Goal: Task Accomplishment & Management: Manage account settings

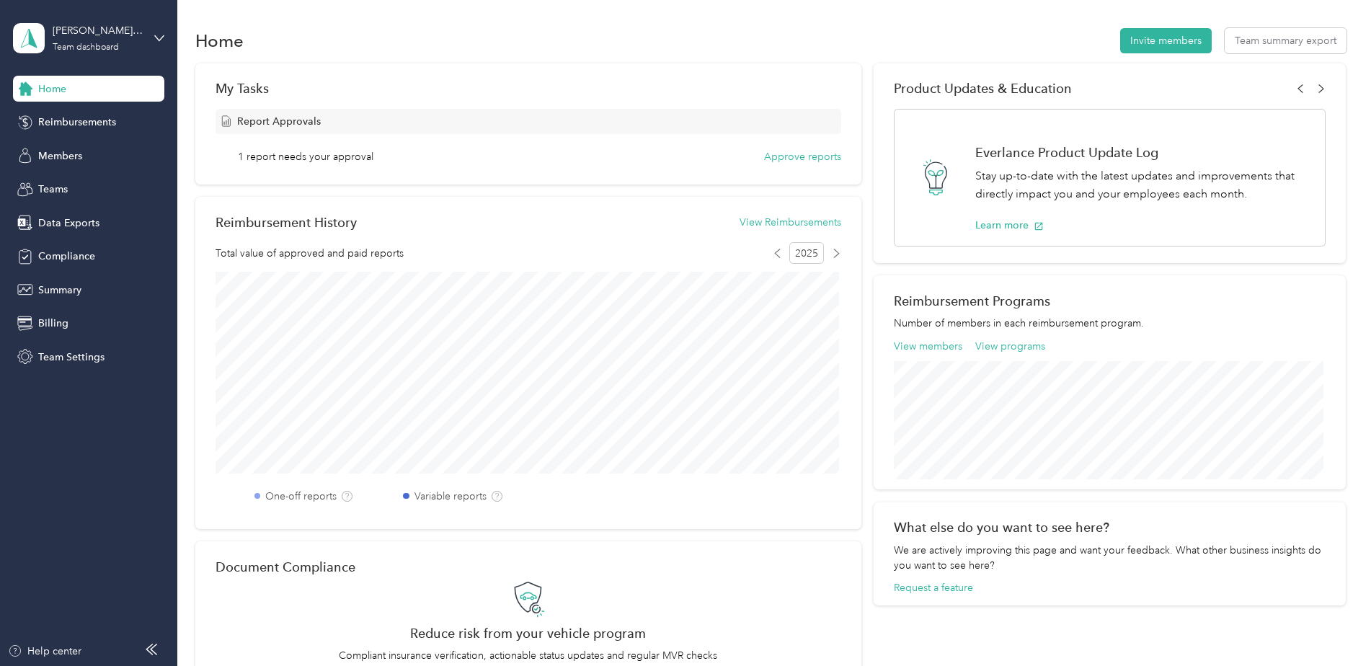
click at [92, 48] on div "Team dashboard" at bounding box center [86, 47] width 66 height 9
click at [87, 154] on div "Personal dashboard" at bounding box center [71, 150] width 91 height 15
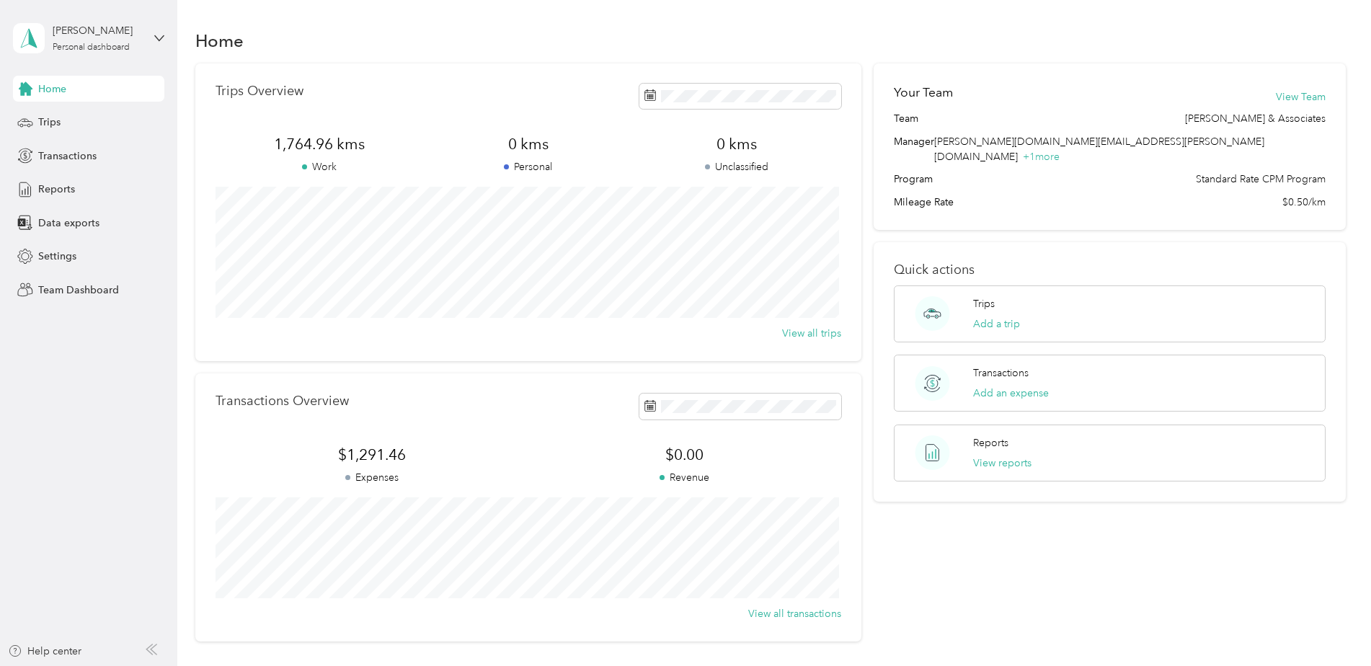
click at [71, 179] on div "Reports" at bounding box center [88, 190] width 151 height 26
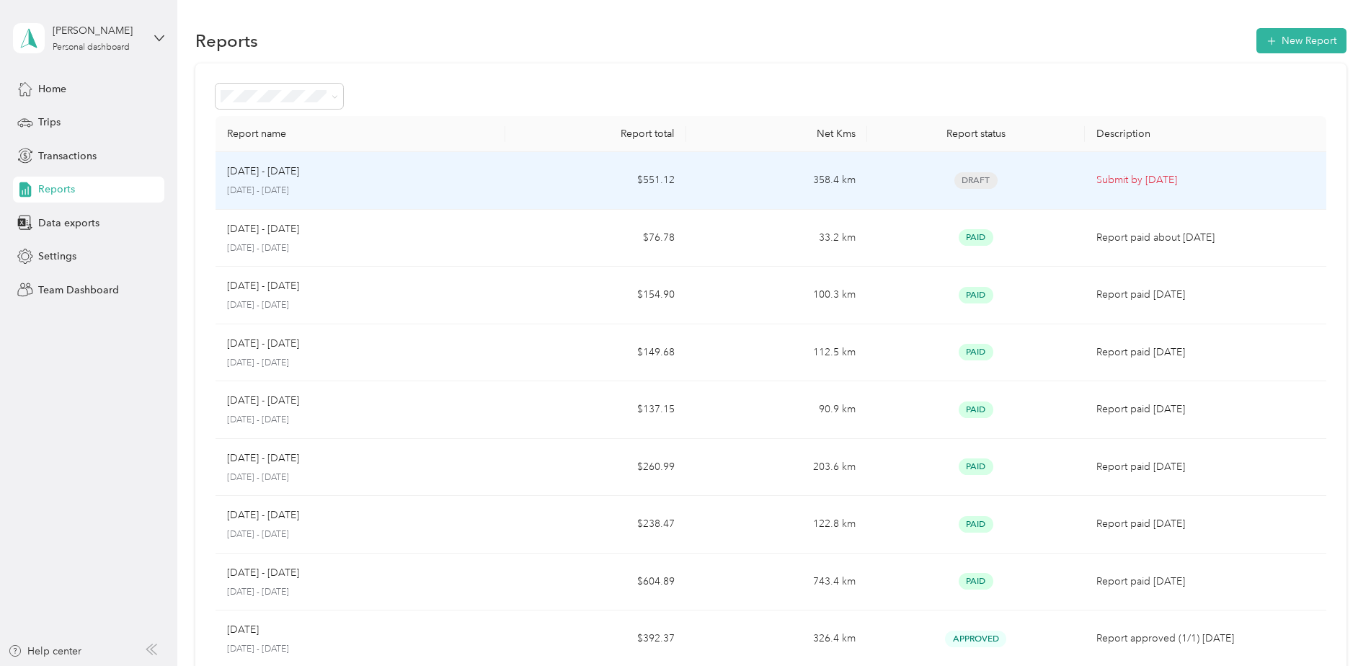
click at [491, 191] on p "[DATE] - [DATE]" at bounding box center [360, 190] width 267 height 13
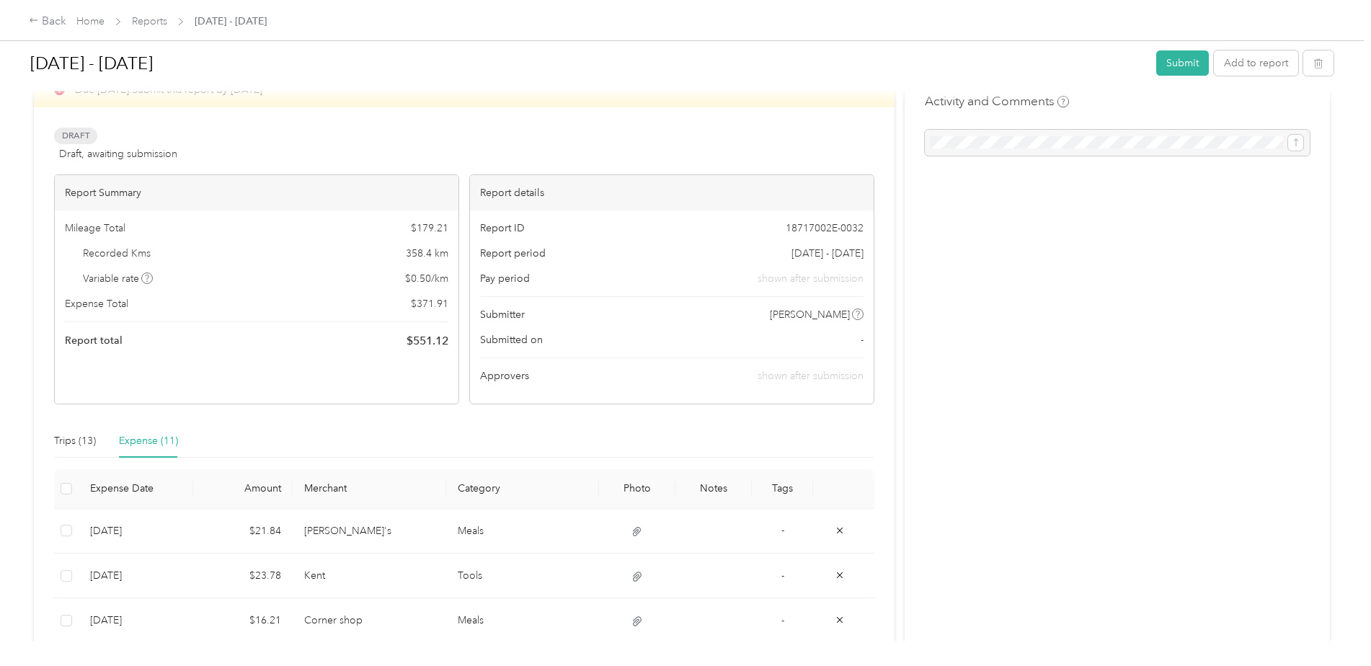
scroll to position [72, 0]
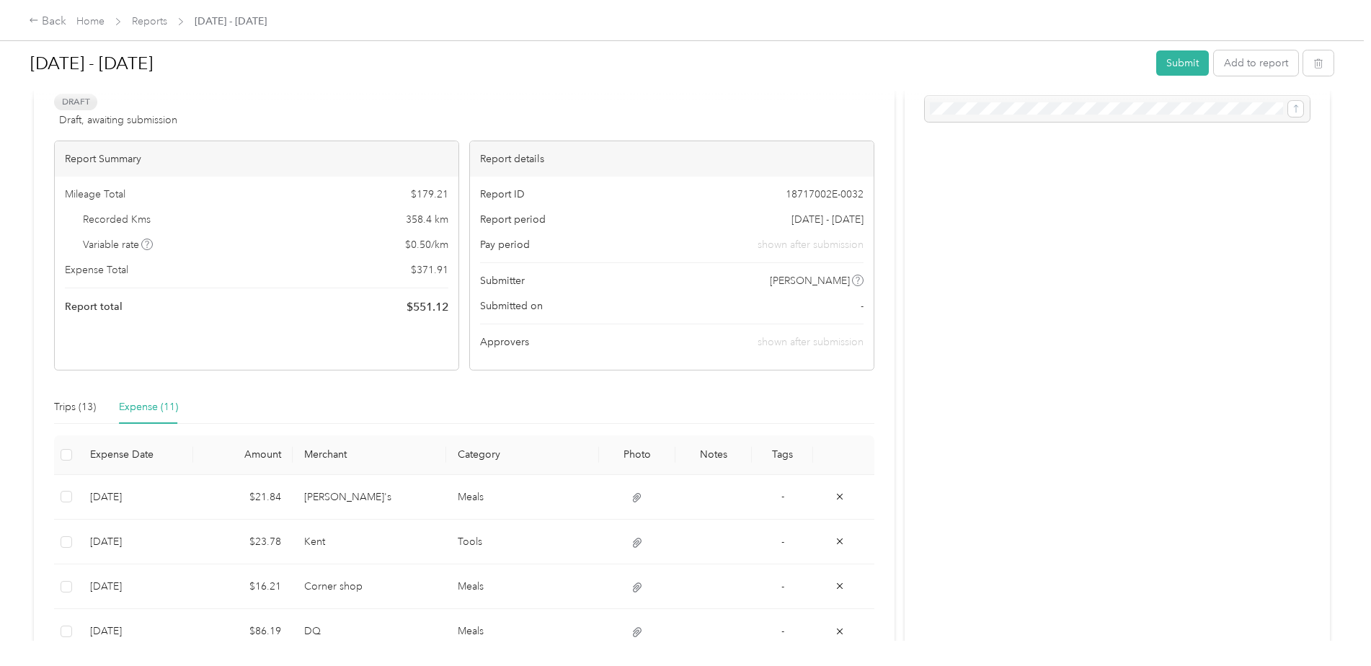
click at [1039, 572] on div "Activity and Comments" at bounding box center [1116, 526] width 425 height 977
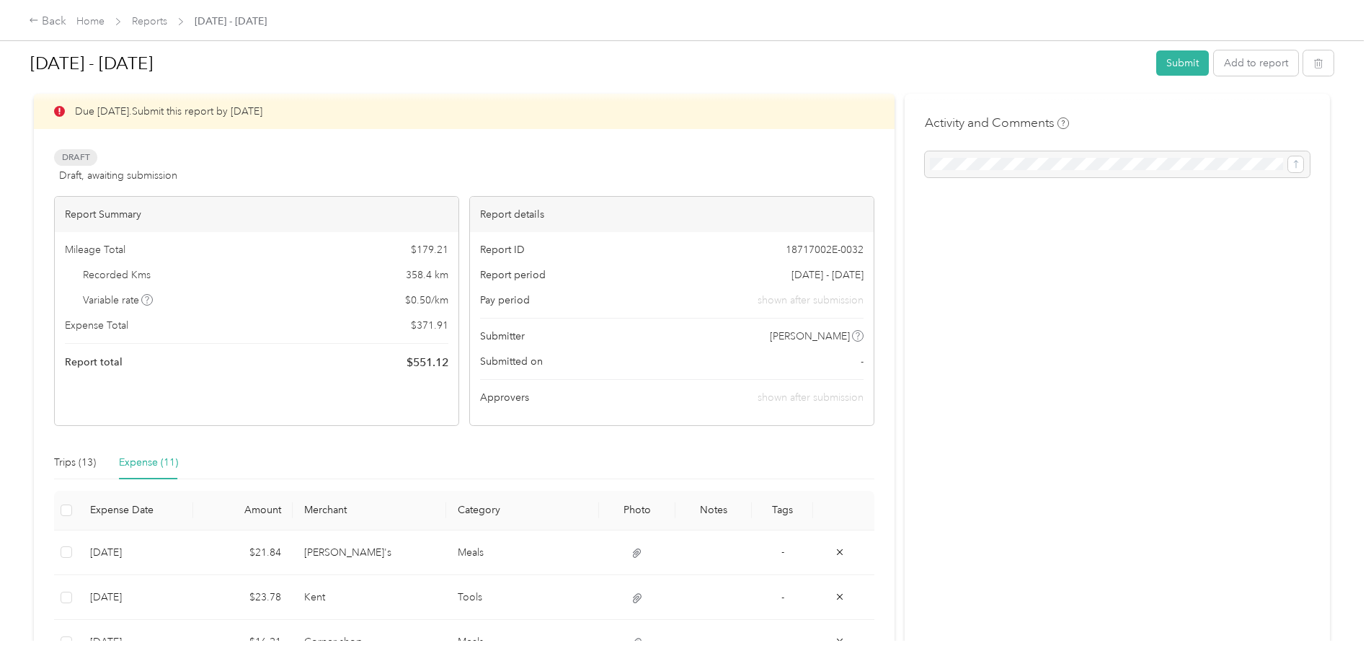
scroll to position [0, 0]
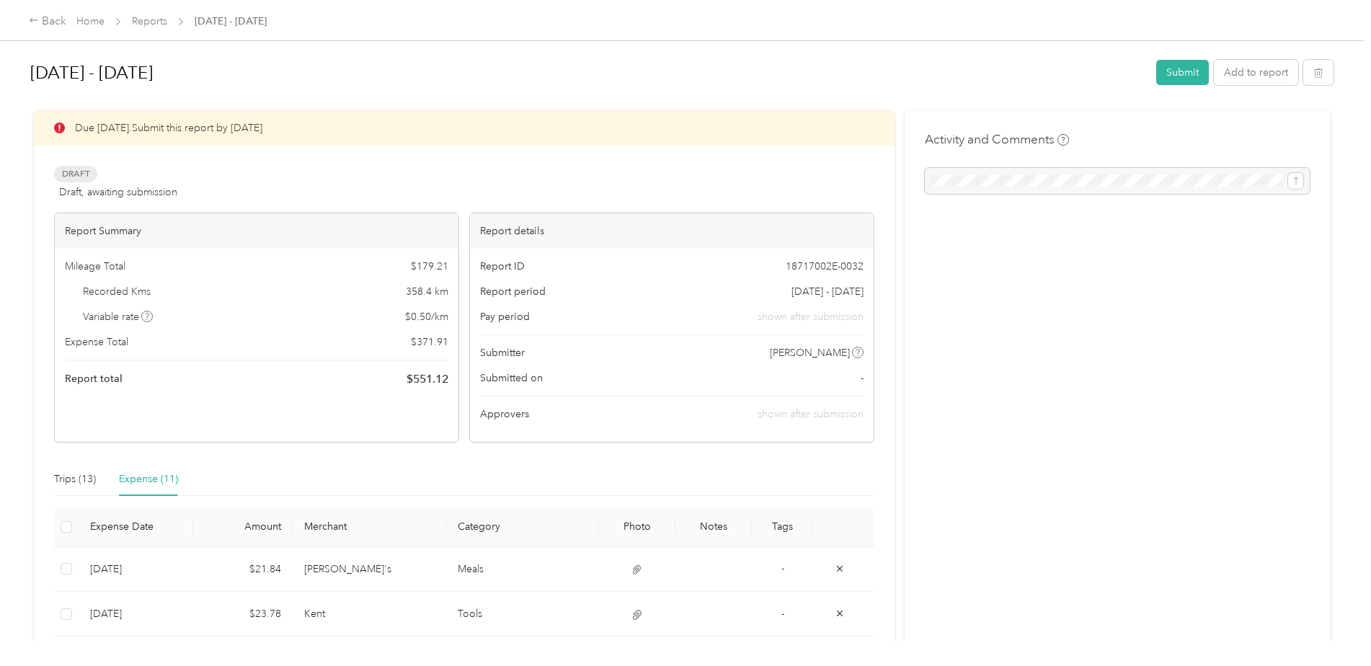
click at [1174, 78] on button "Submit" at bounding box center [1182, 72] width 53 height 25
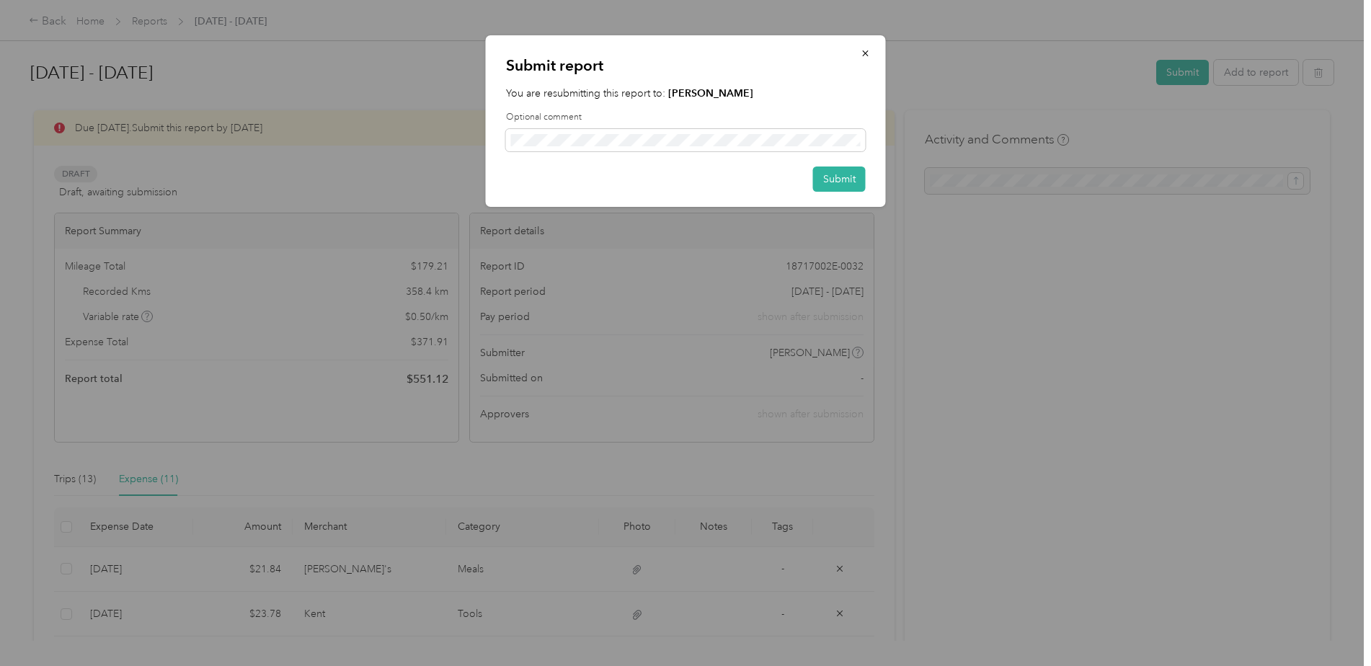
click at [839, 172] on button "Submit" at bounding box center [839, 178] width 53 height 25
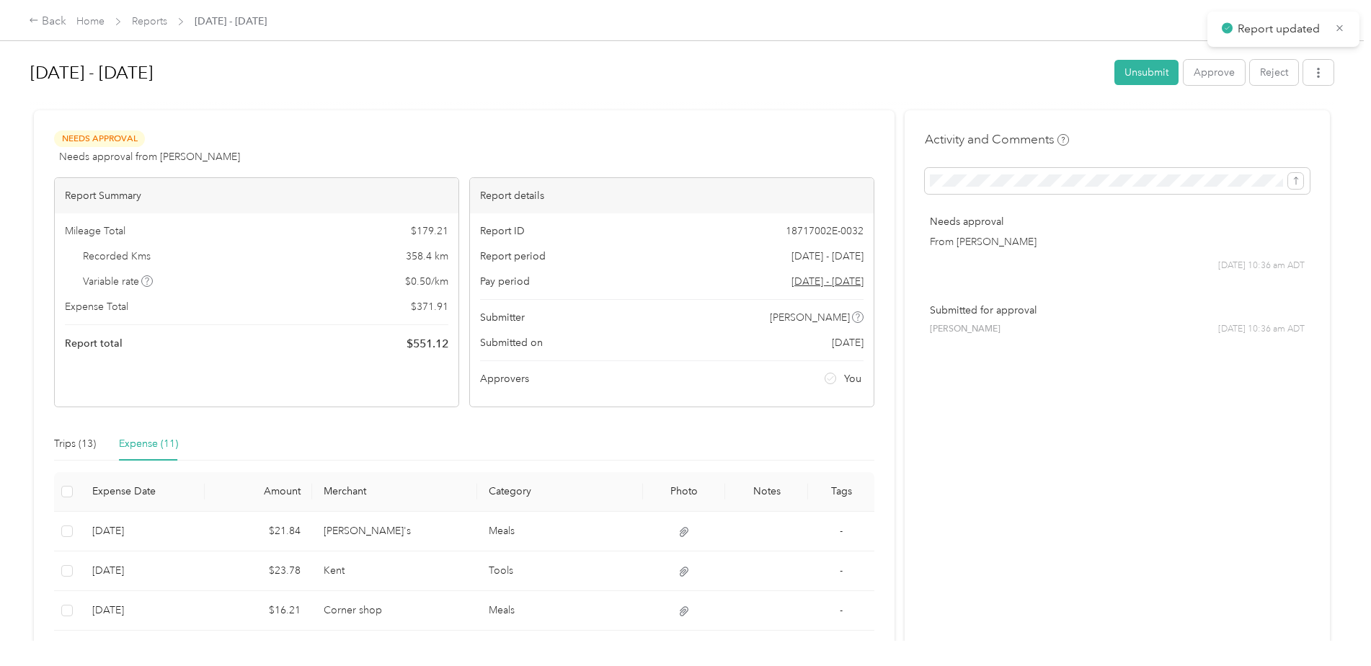
click at [156, 23] on link "Reports" at bounding box center [149, 21] width 35 height 12
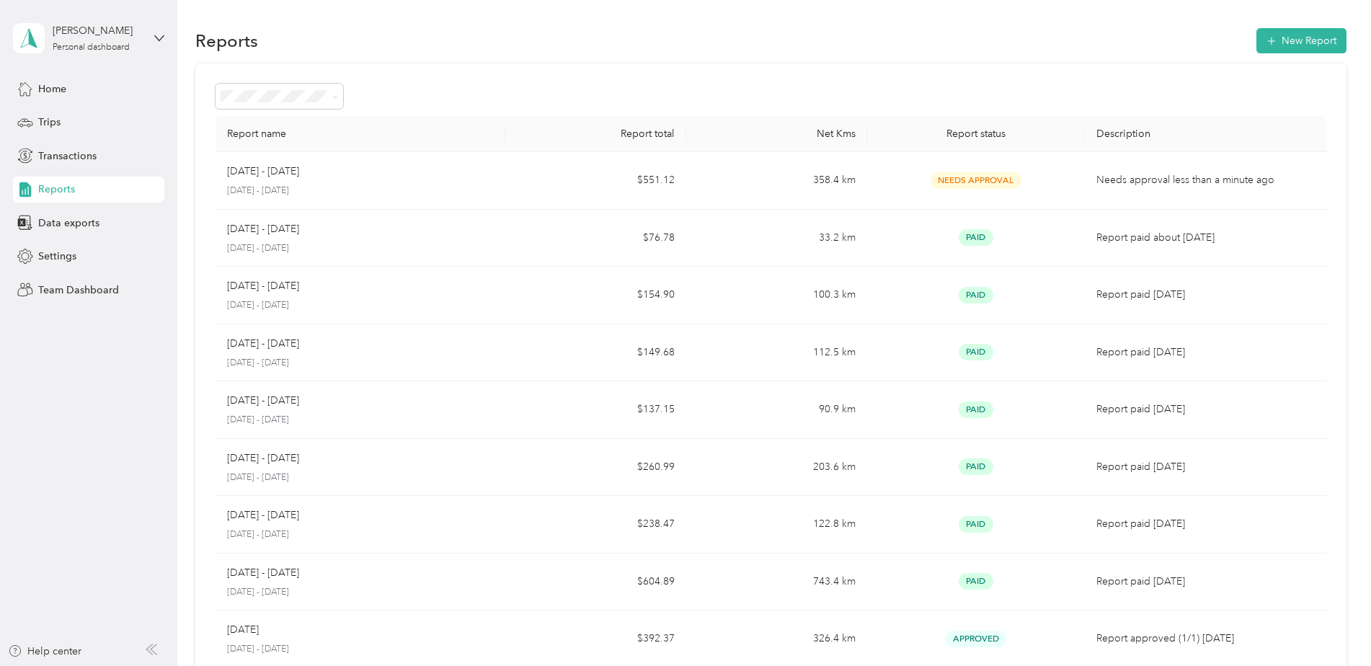
drag, startPoint x: 81, startPoint y: 62, endPoint x: 84, endPoint y: 50, distance: 12.4
click at [81, 61] on div "[PERSON_NAME] Personal dashboard" at bounding box center [88, 38] width 151 height 50
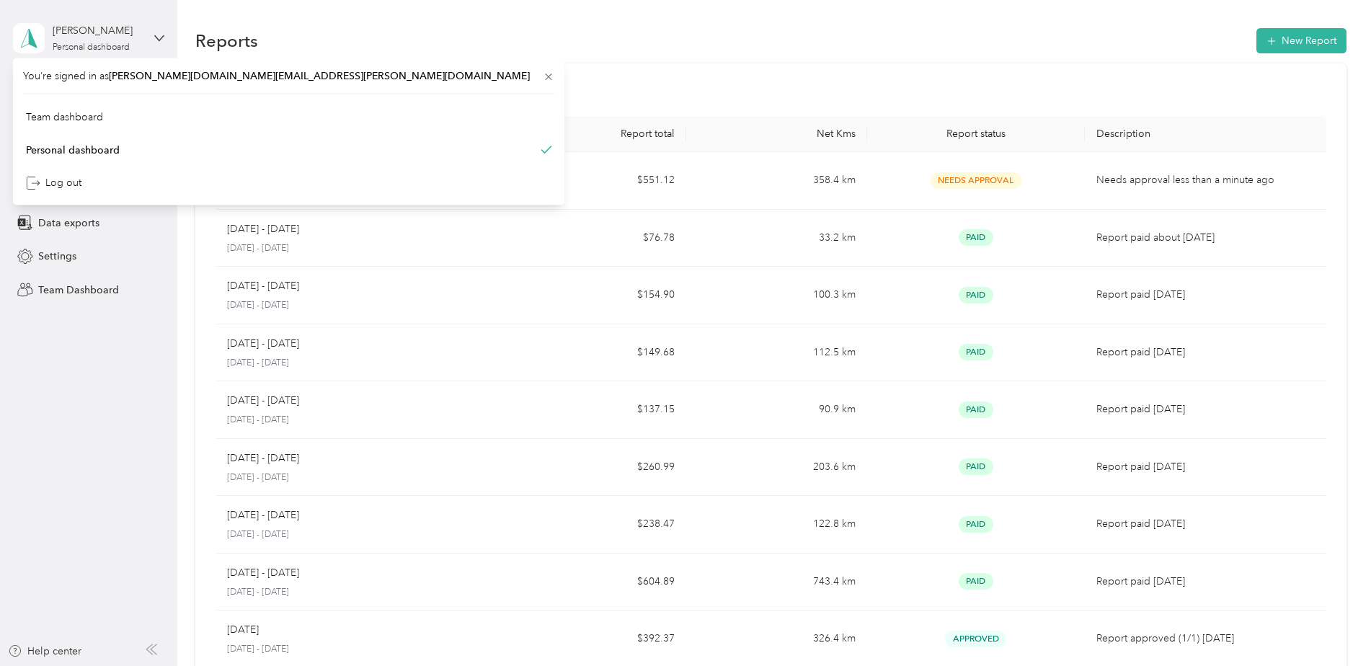
click at [93, 30] on div "[PERSON_NAME]" at bounding box center [98, 30] width 90 height 15
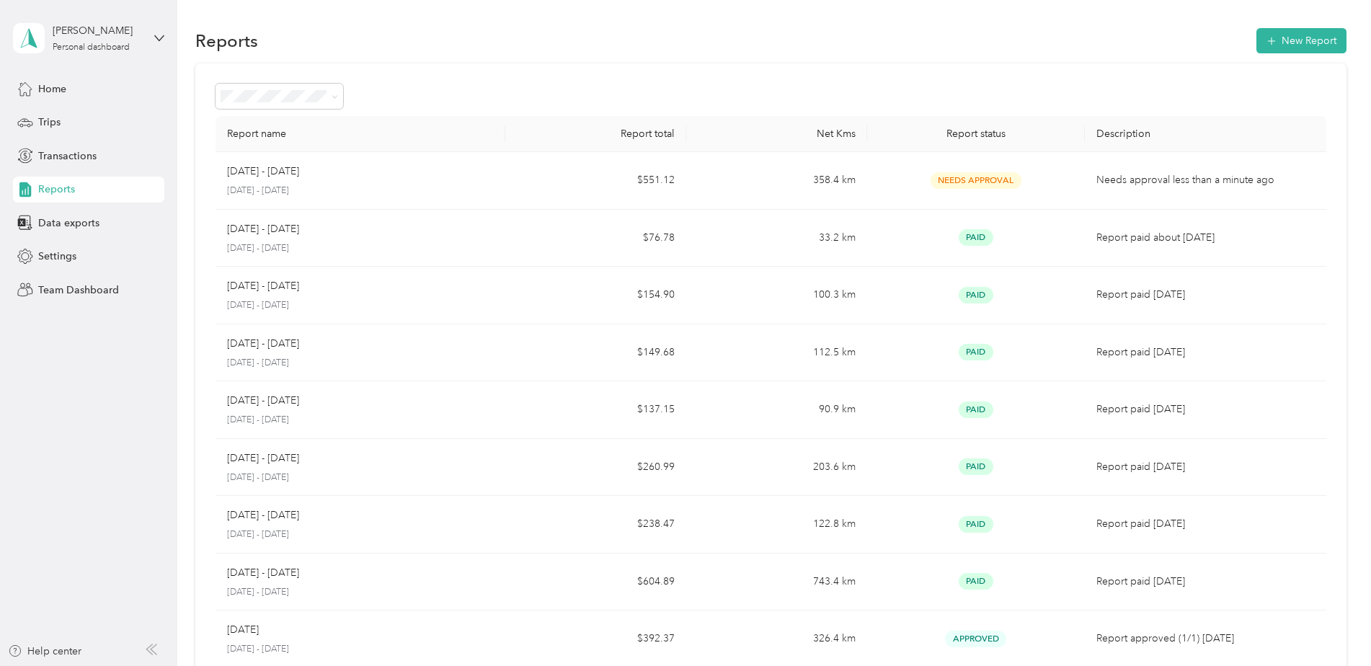
click at [106, 30] on div "[PERSON_NAME]" at bounding box center [98, 30] width 90 height 15
click at [99, 113] on div "Team dashboard" at bounding box center [64, 118] width 77 height 15
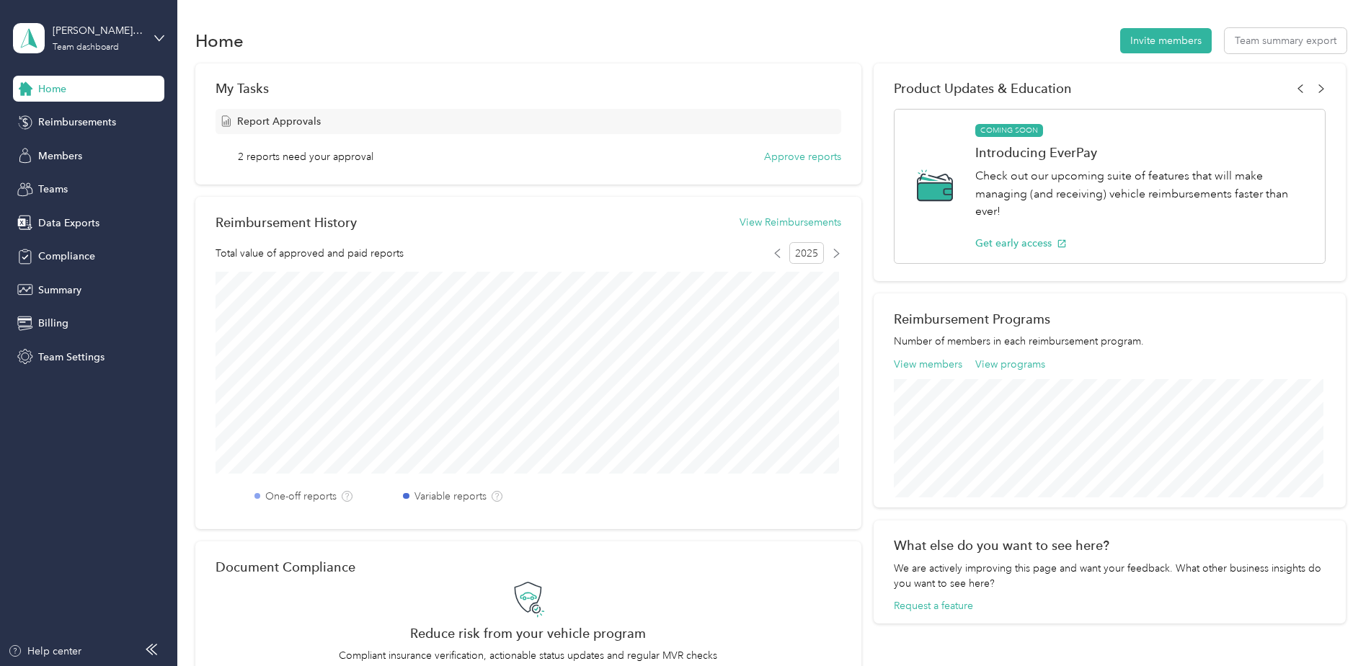
click at [66, 119] on span "Reimbursements" at bounding box center [77, 122] width 78 height 15
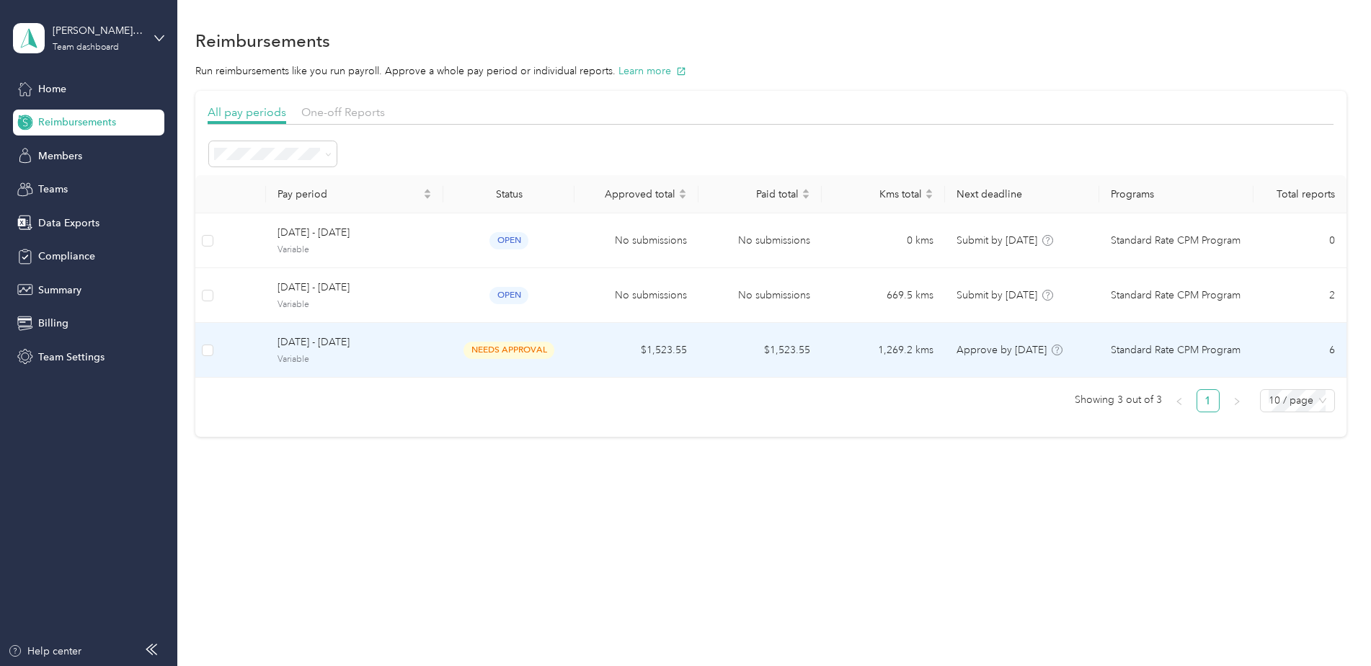
click at [398, 355] on span "Variable" at bounding box center [354, 359] width 154 height 13
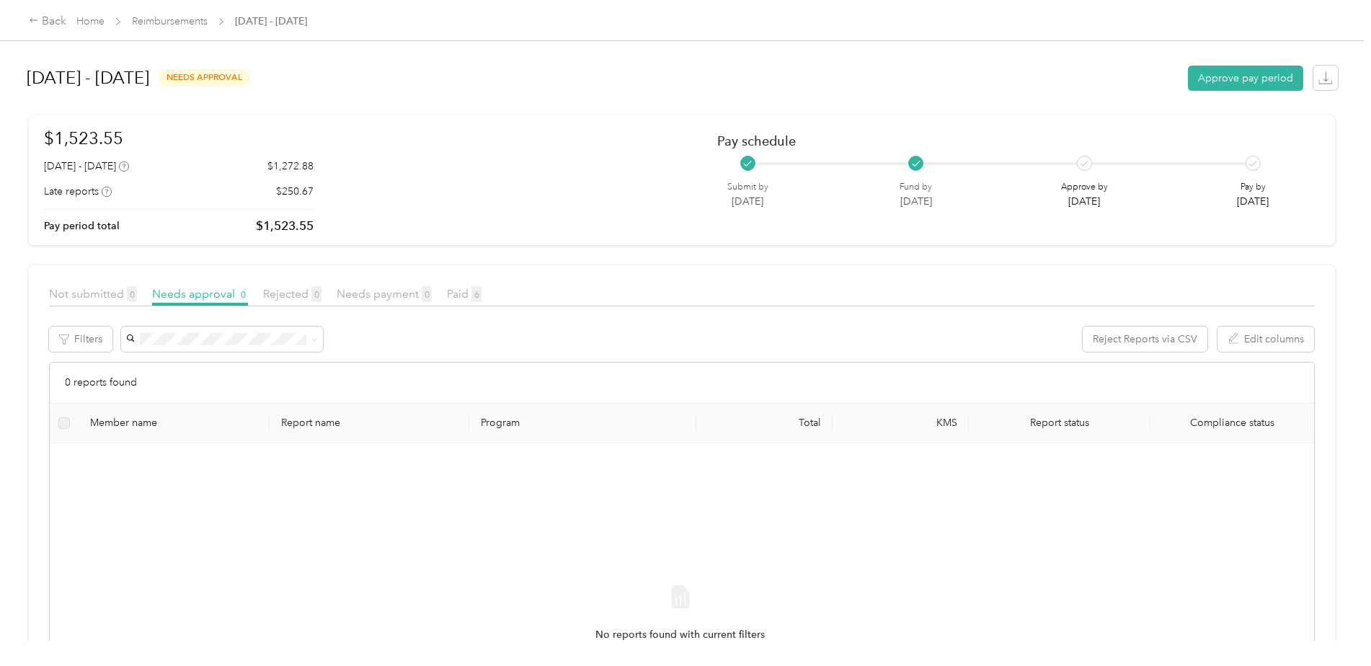
click at [1275, 81] on button "Approve pay period" at bounding box center [1245, 78] width 115 height 25
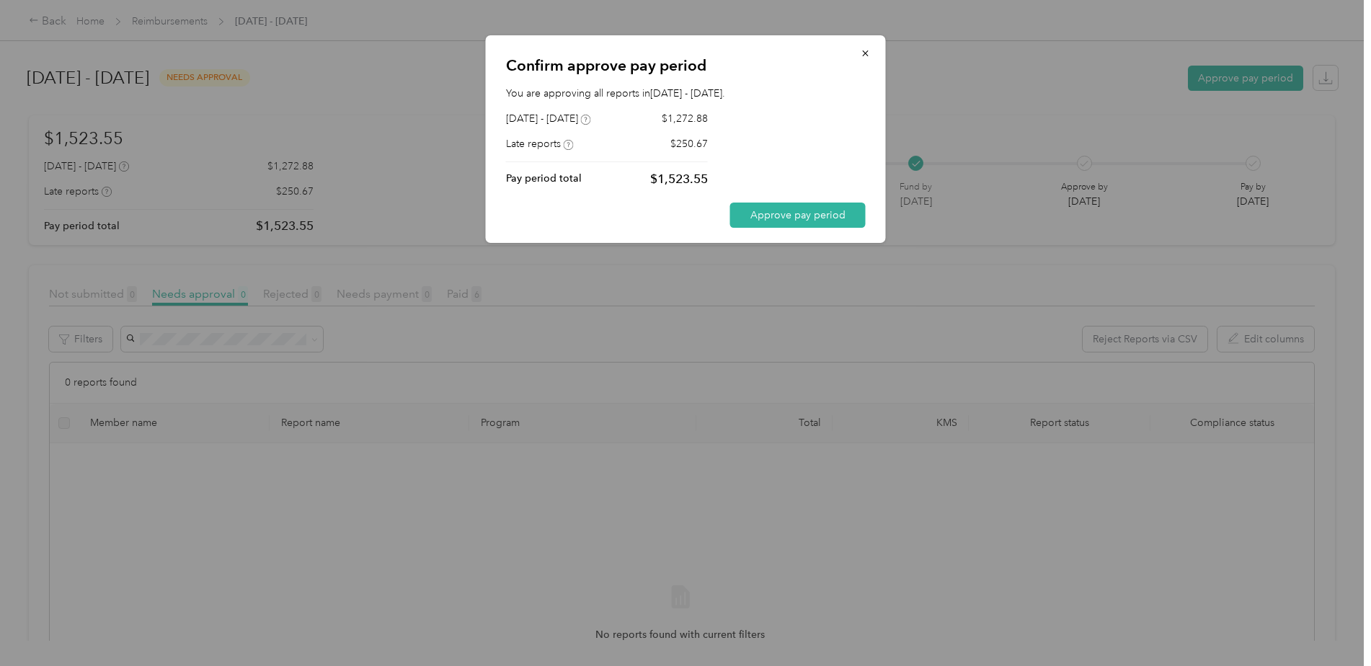
click at [849, 216] on button "Approve pay period" at bounding box center [797, 215] width 135 height 25
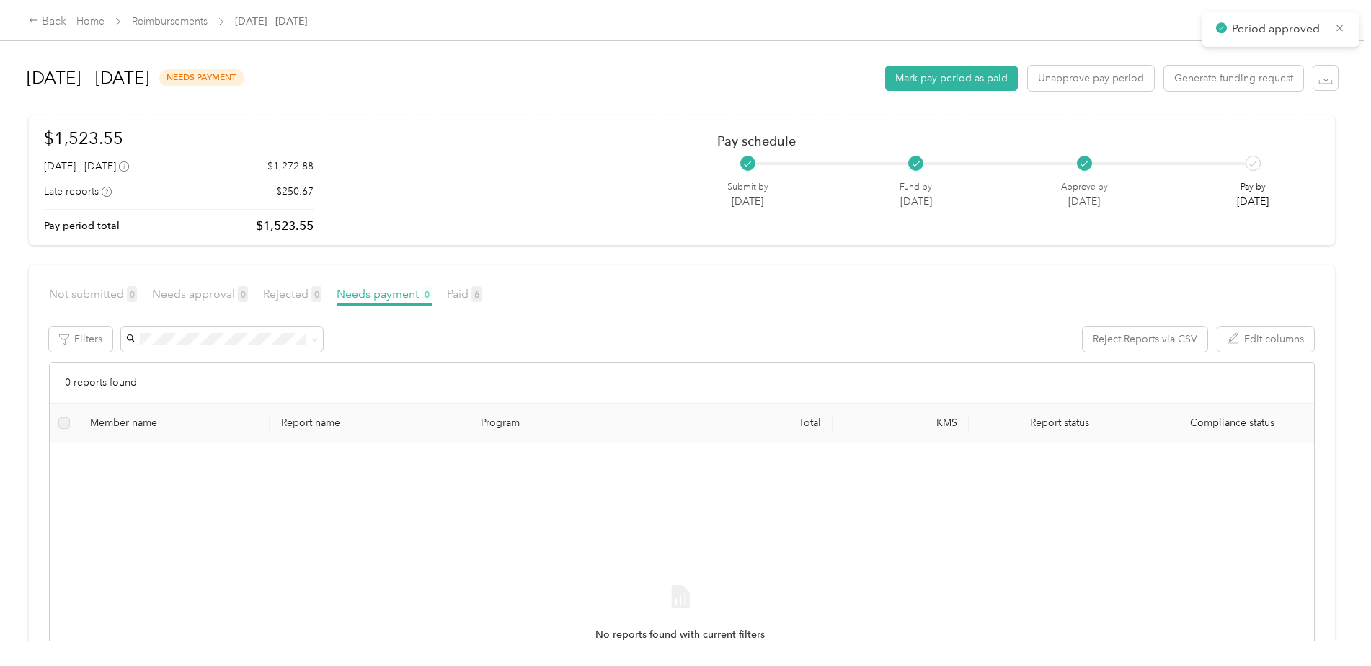
click at [182, 17] on link "Reimbursements" at bounding box center [170, 21] width 76 height 12
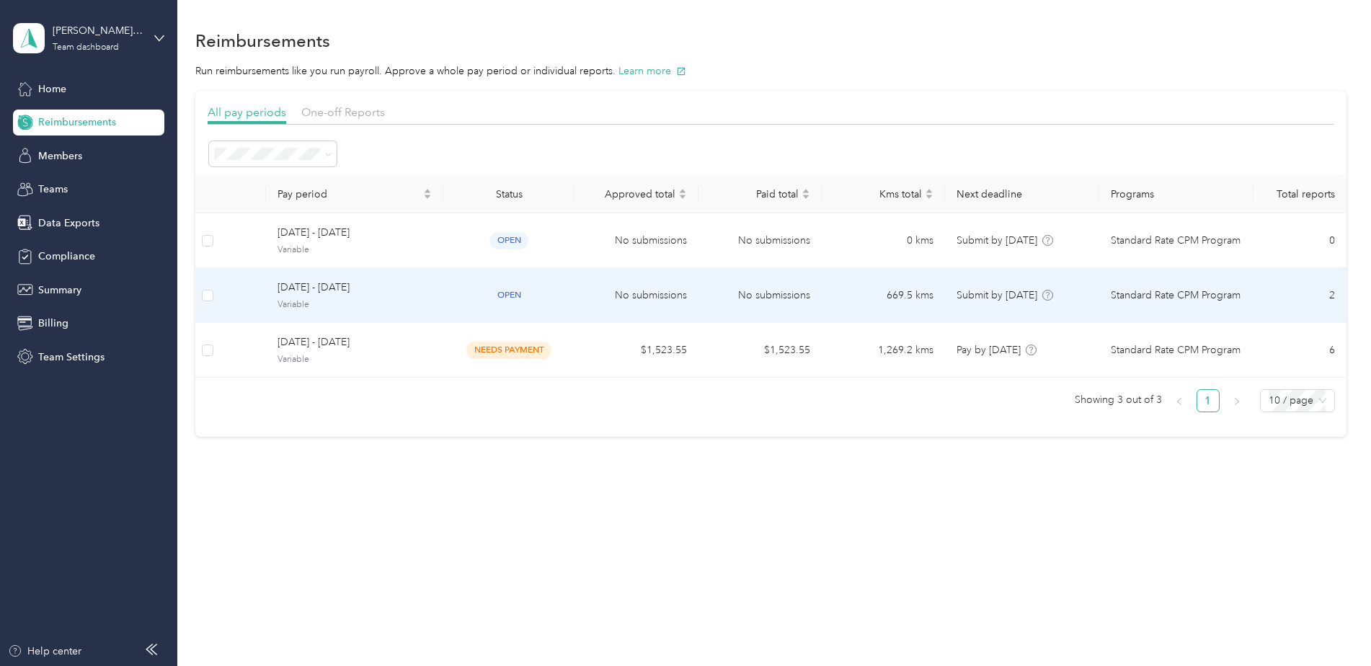
click at [385, 288] on span "[DATE] - [DATE]" at bounding box center [354, 288] width 154 height 16
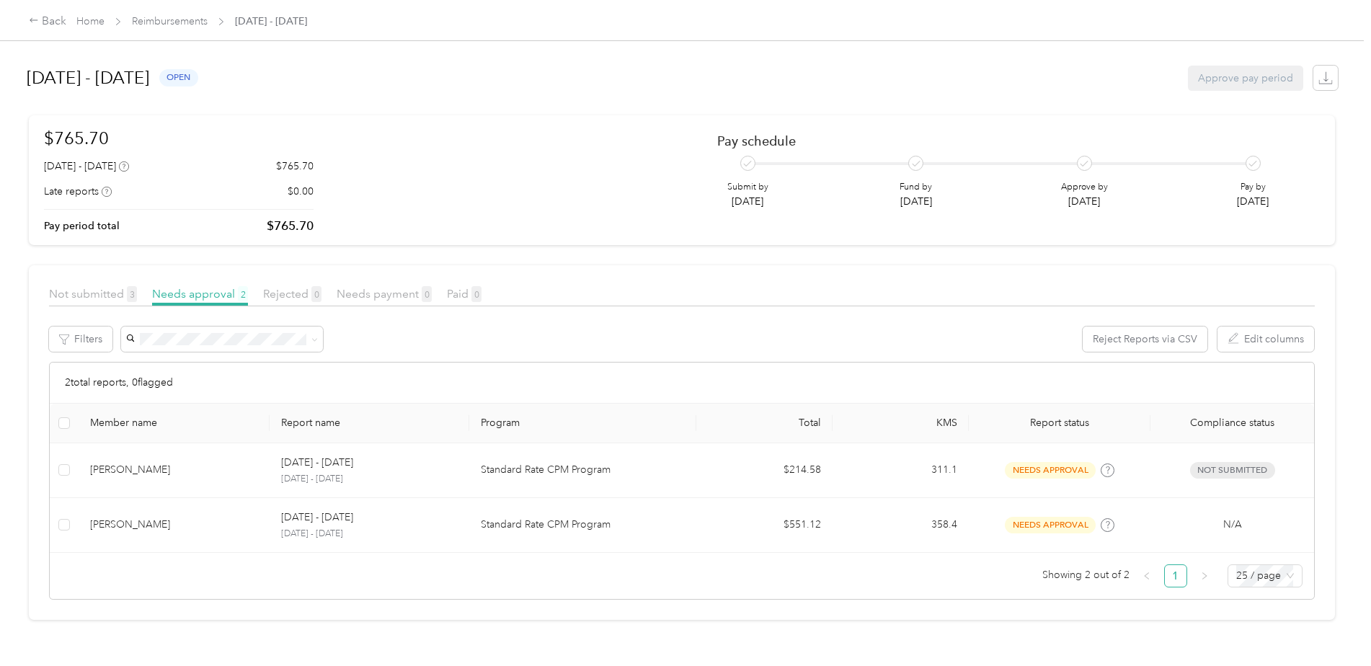
click at [32, 20] on icon at bounding box center [34, 20] width 10 height 10
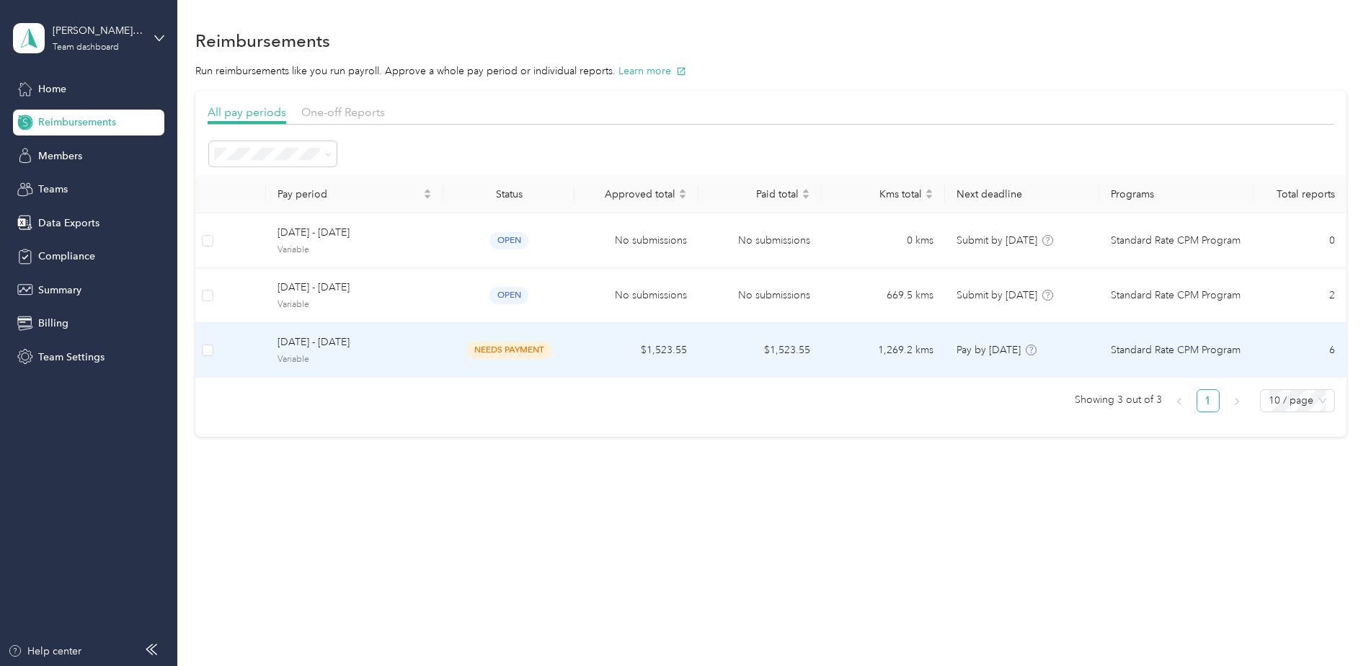
click at [368, 362] on span "Variable" at bounding box center [354, 359] width 154 height 13
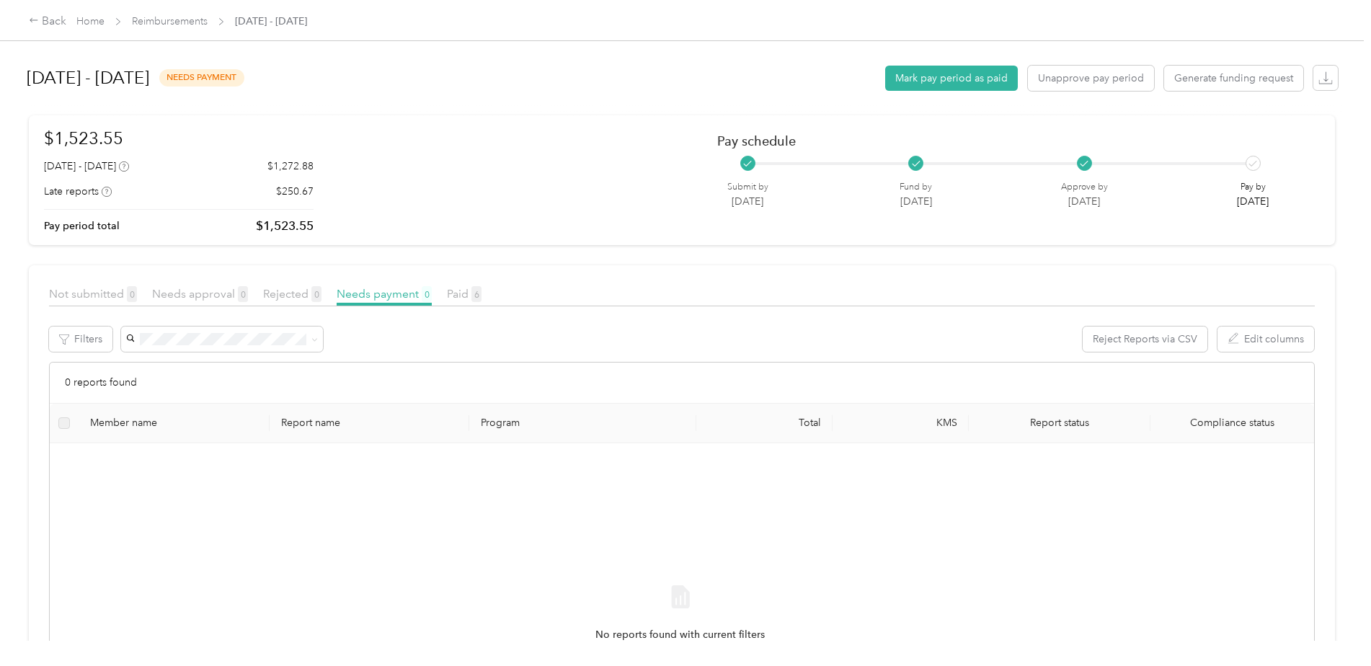
click at [967, 79] on button "Mark pay period as paid" at bounding box center [951, 78] width 133 height 25
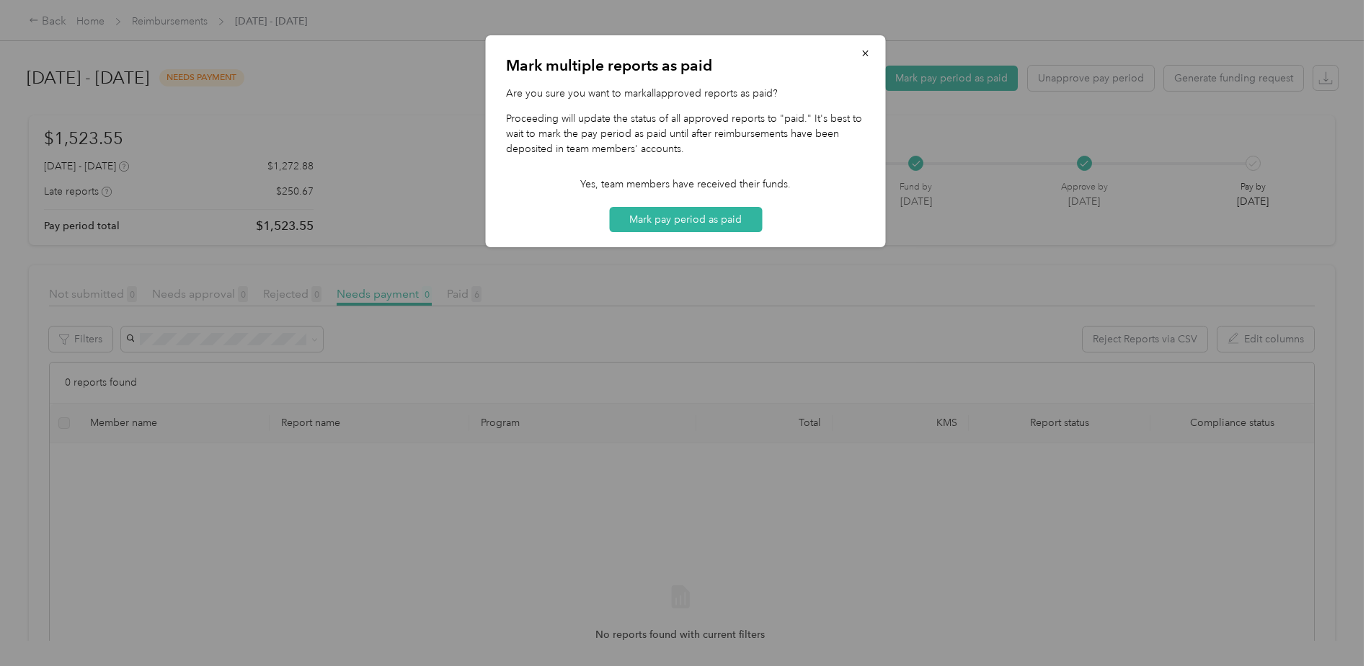
drag, startPoint x: 708, startPoint y: 226, endPoint x: 718, endPoint y: 214, distance: 14.9
click at [718, 214] on button "Mark pay period as paid" at bounding box center [685, 219] width 153 height 25
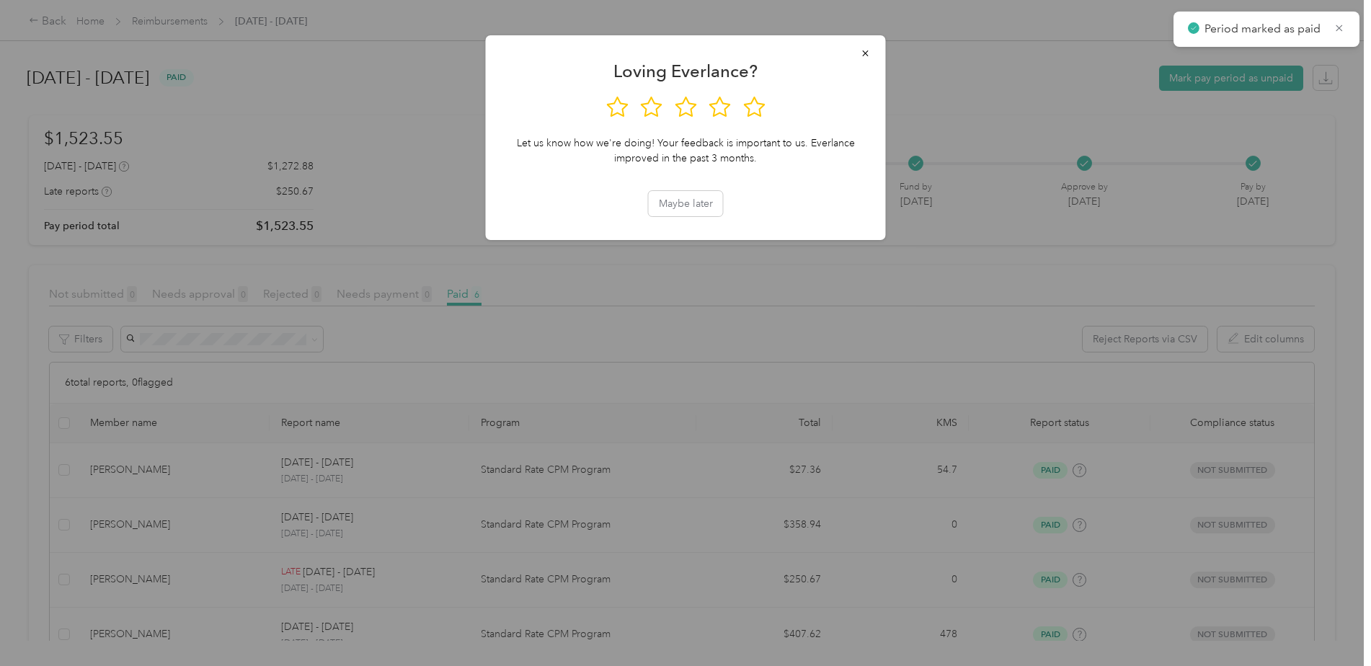
click at [865, 45] on button "button" at bounding box center [865, 52] width 30 height 25
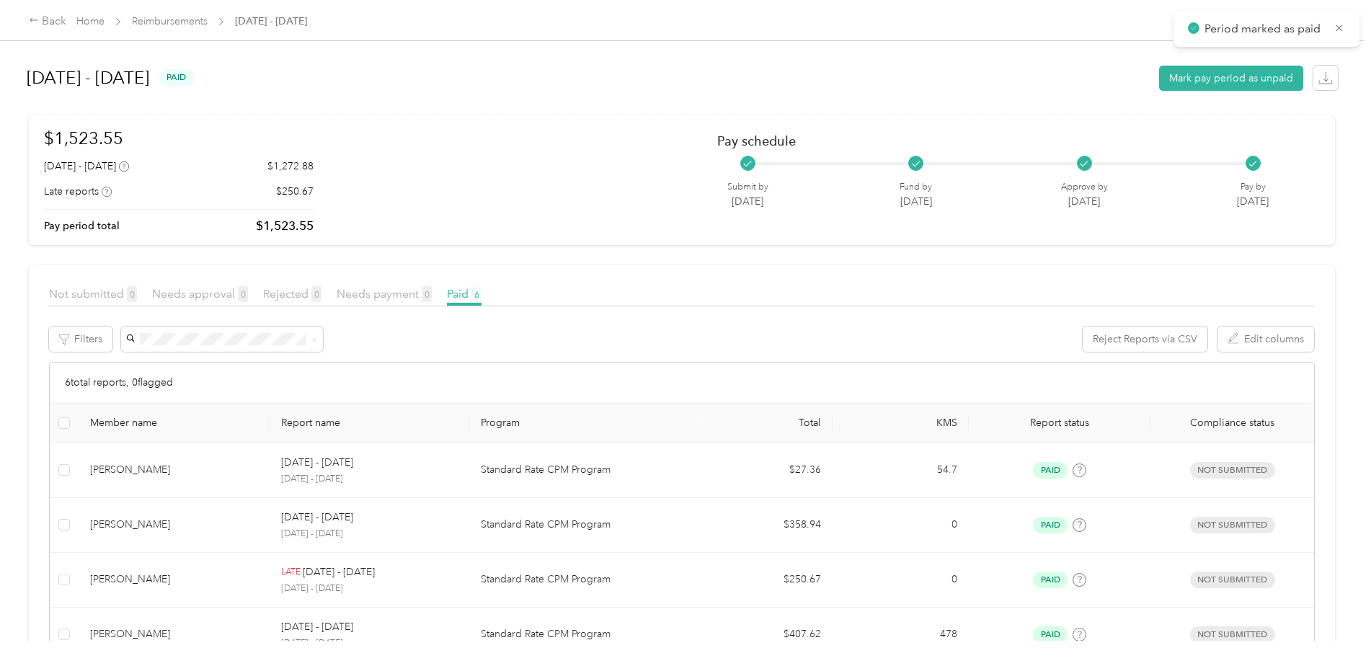
click at [167, 24] on link "Reimbursements" at bounding box center [170, 21] width 76 height 12
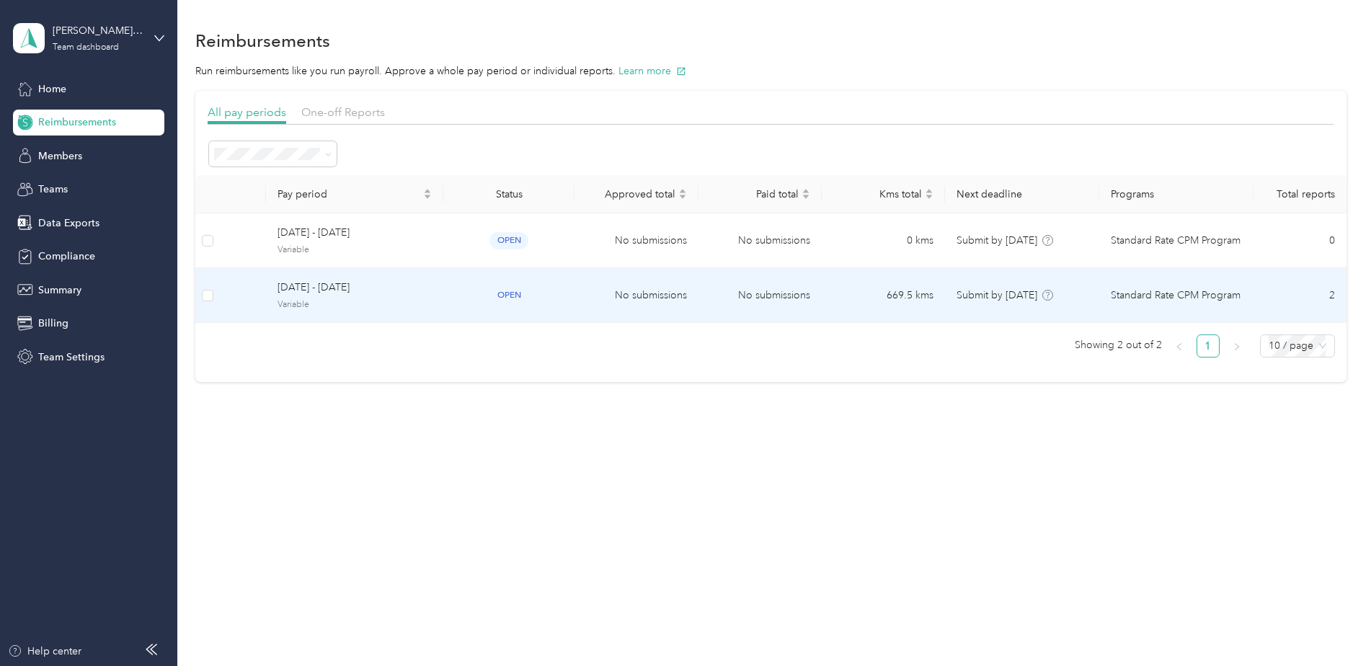
click at [396, 288] on span "[DATE] - [DATE]" at bounding box center [354, 288] width 154 height 16
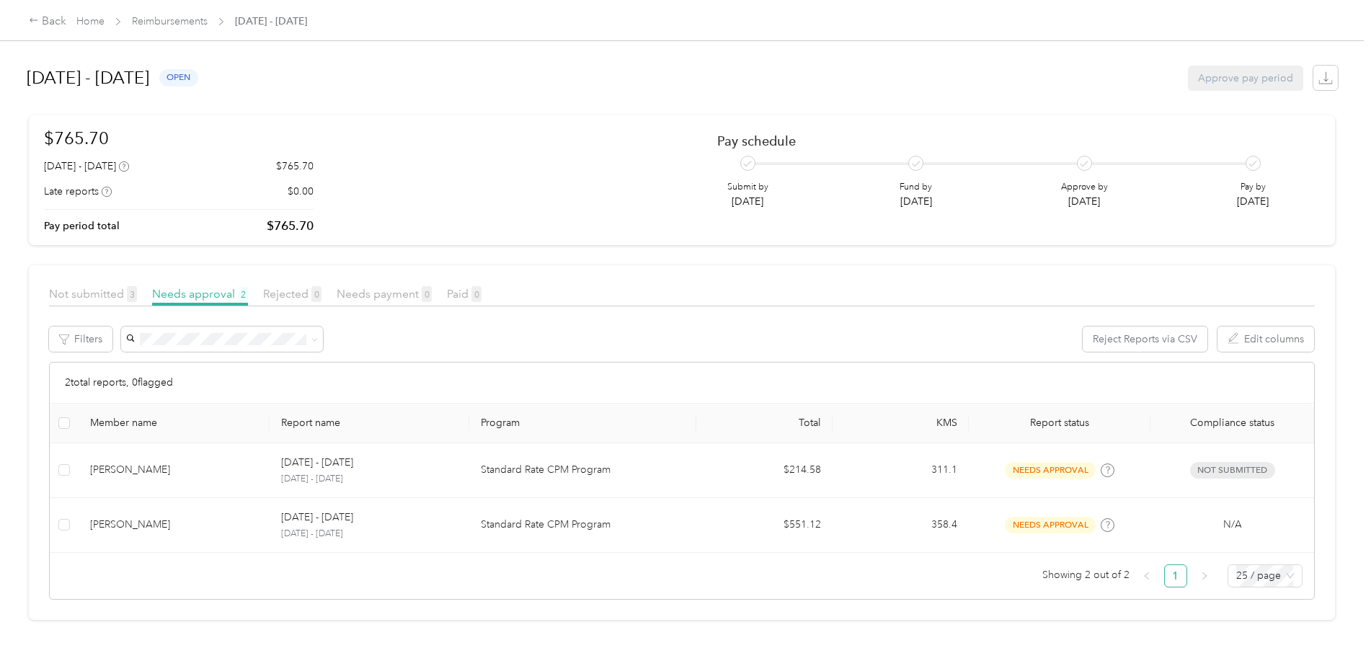
click at [117, 295] on span "Not submitted 3" at bounding box center [93, 294] width 88 height 14
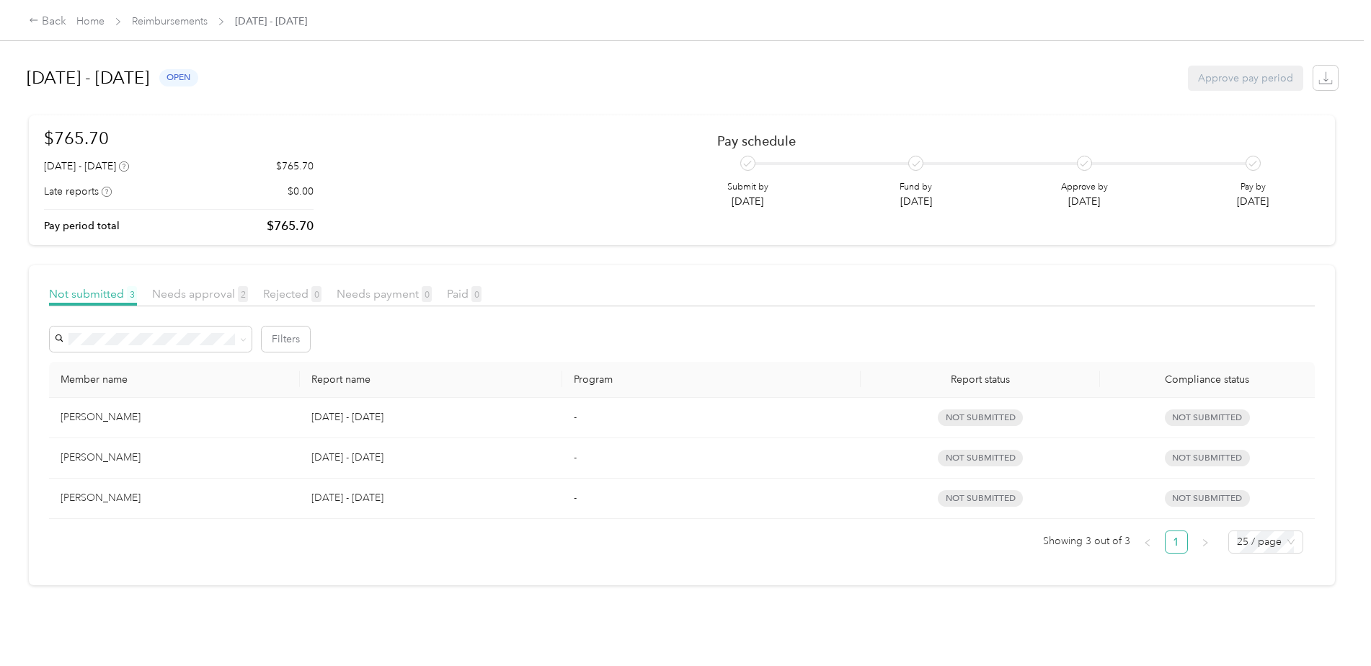
click at [206, 284] on article "Not submitted 3 Needs approval 2 Rejected 0 Needs payment 0 Paid 0 Filters Memb…" at bounding box center [682, 425] width 1306 height 321
click at [214, 298] on span "Needs approval 2" at bounding box center [200, 294] width 96 height 14
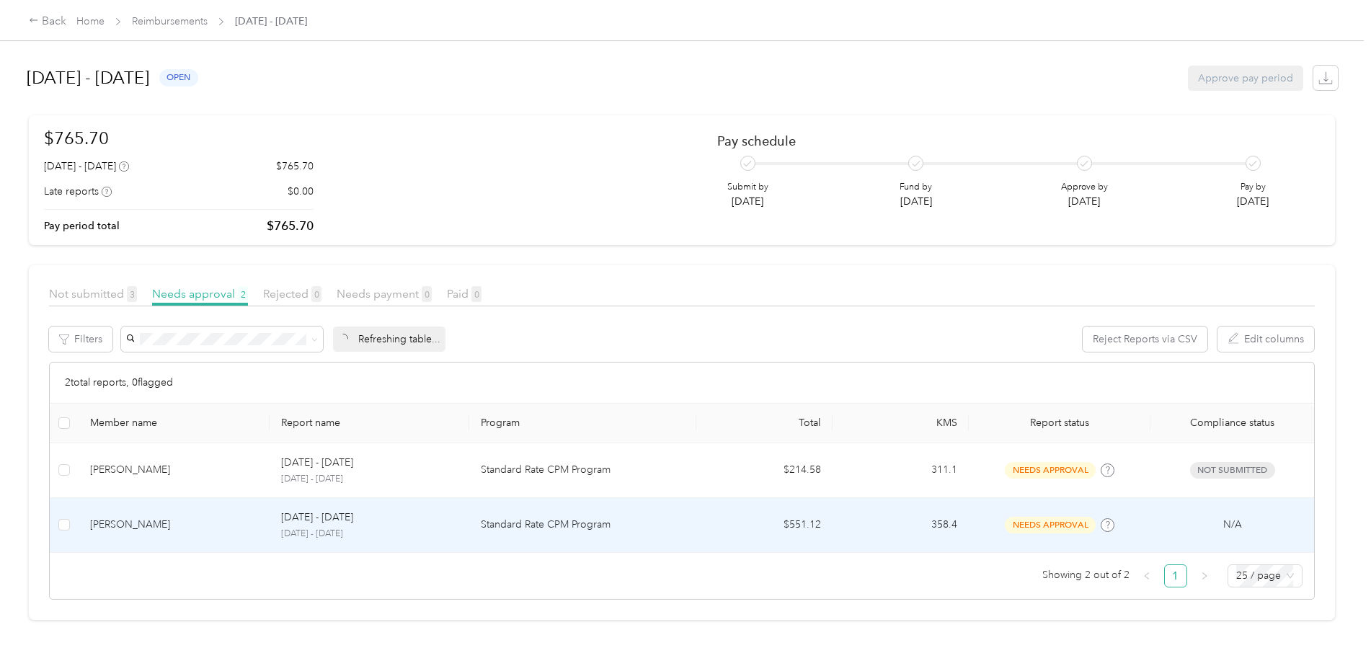
click at [341, 510] on p "[DATE] - [DATE]" at bounding box center [317, 518] width 72 height 16
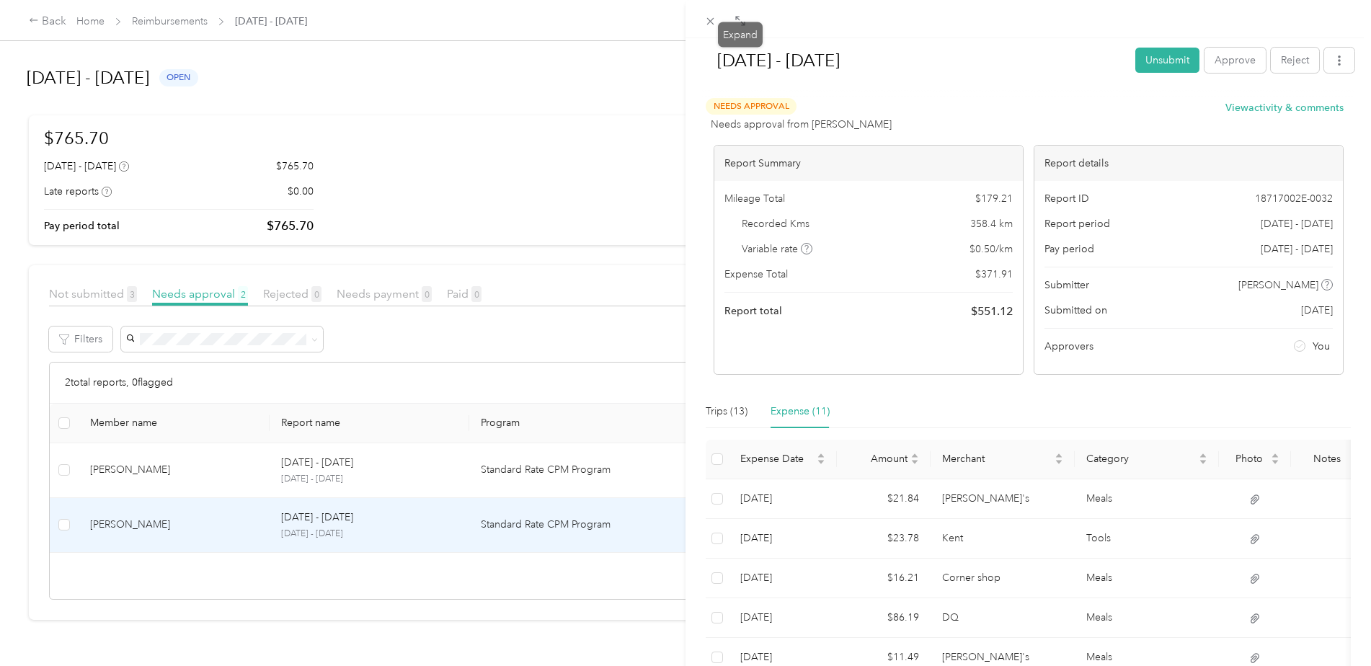
click at [737, 15] on icon at bounding box center [740, 21] width 12 height 12
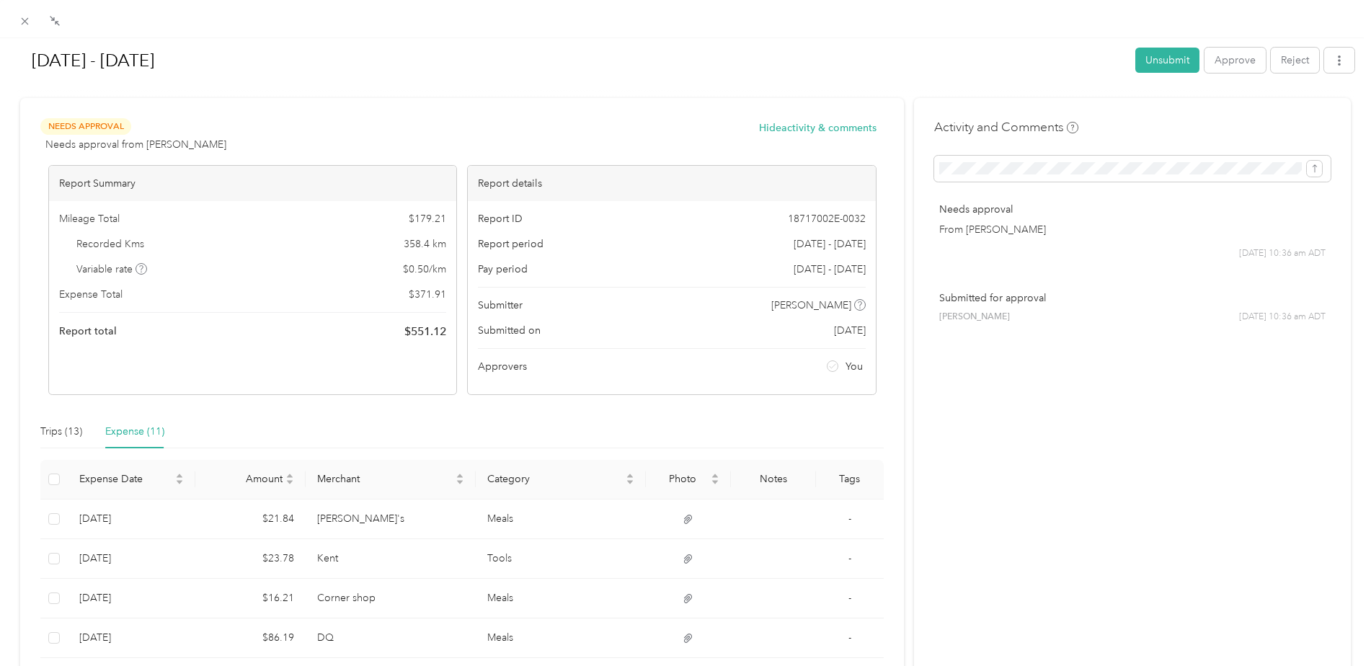
click at [23, 14] on span at bounding box center [25, 21] width 20 height 20
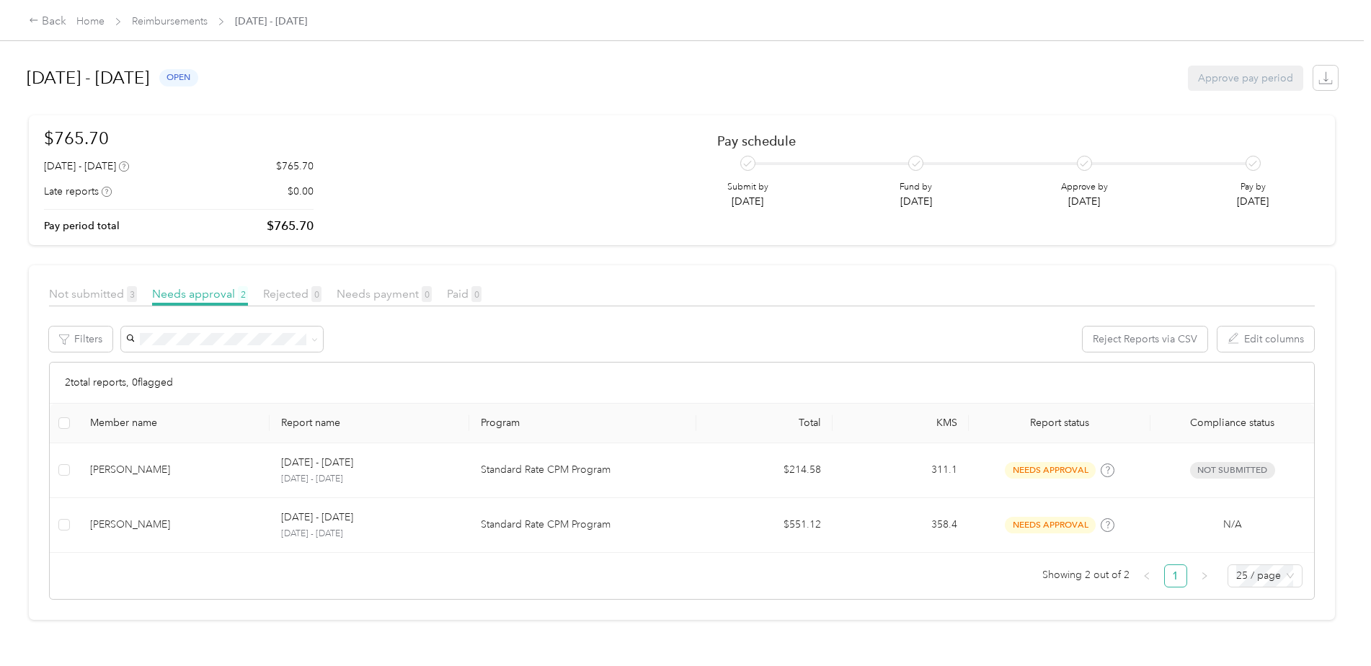
click at [48, 16] on div "Back" at bounding box center [47, 21] width 37 height 17
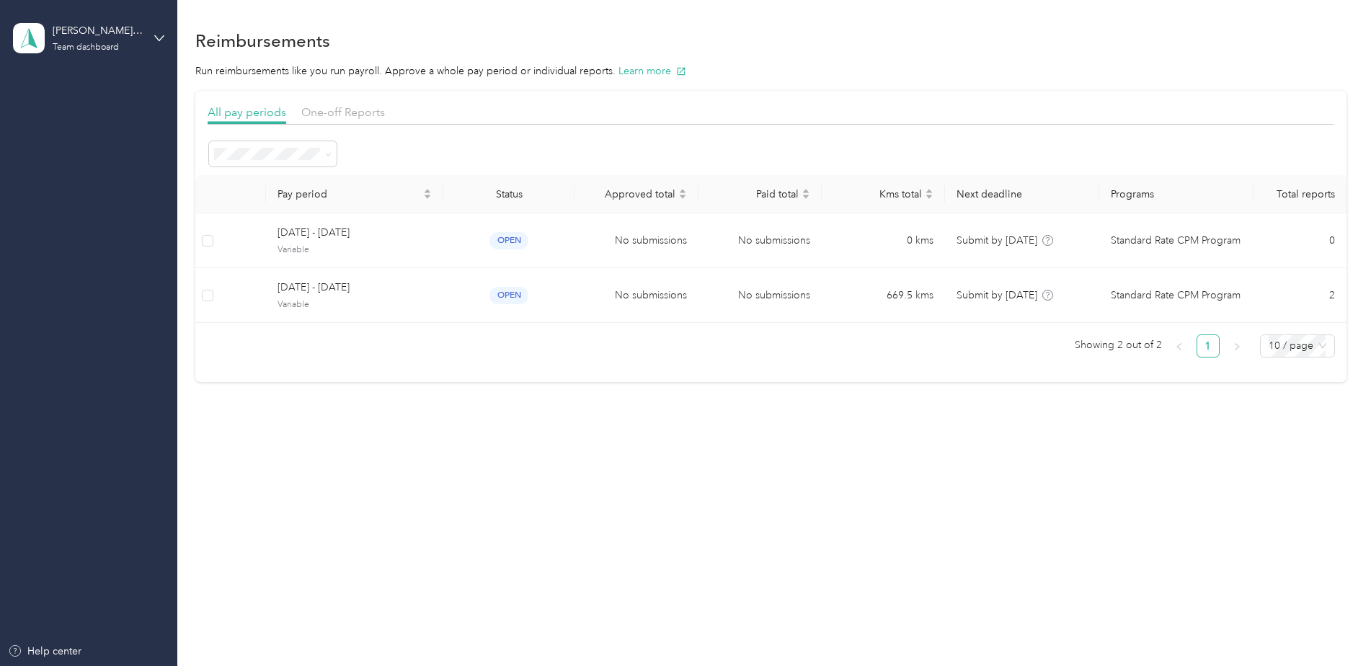
click at [37, 29] on icon at bounding box center [29, 38] width 22 height 20
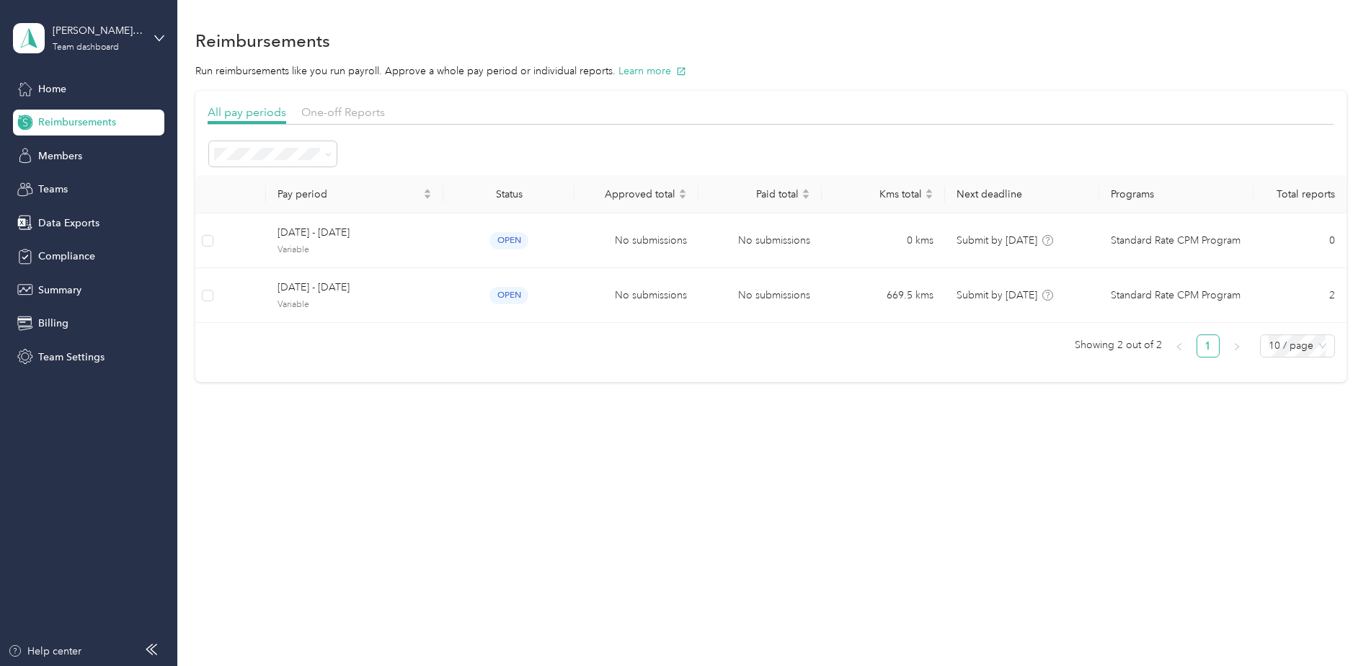
click at [112, 141] on div "Personal dashboard" at bounding box center [288, 150] width 531 height 25
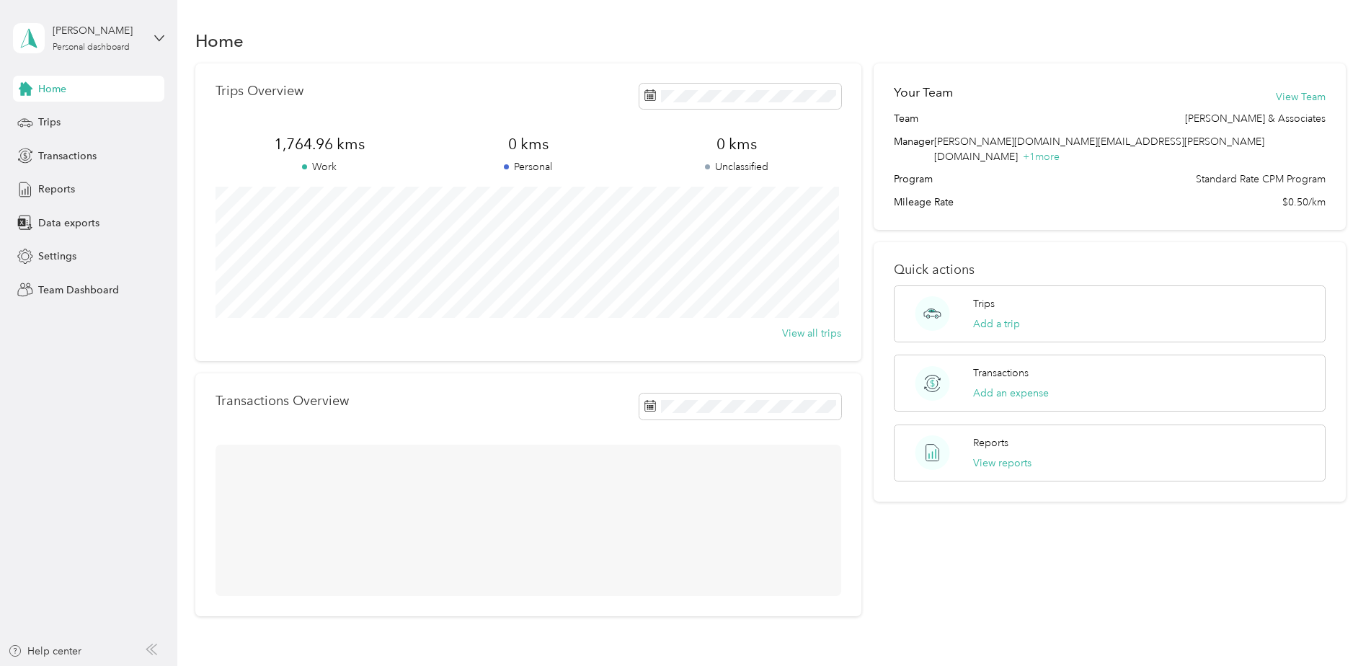
click at [86, 181] on div "Reports" at bounding box center [88, 190] width 151 height 26
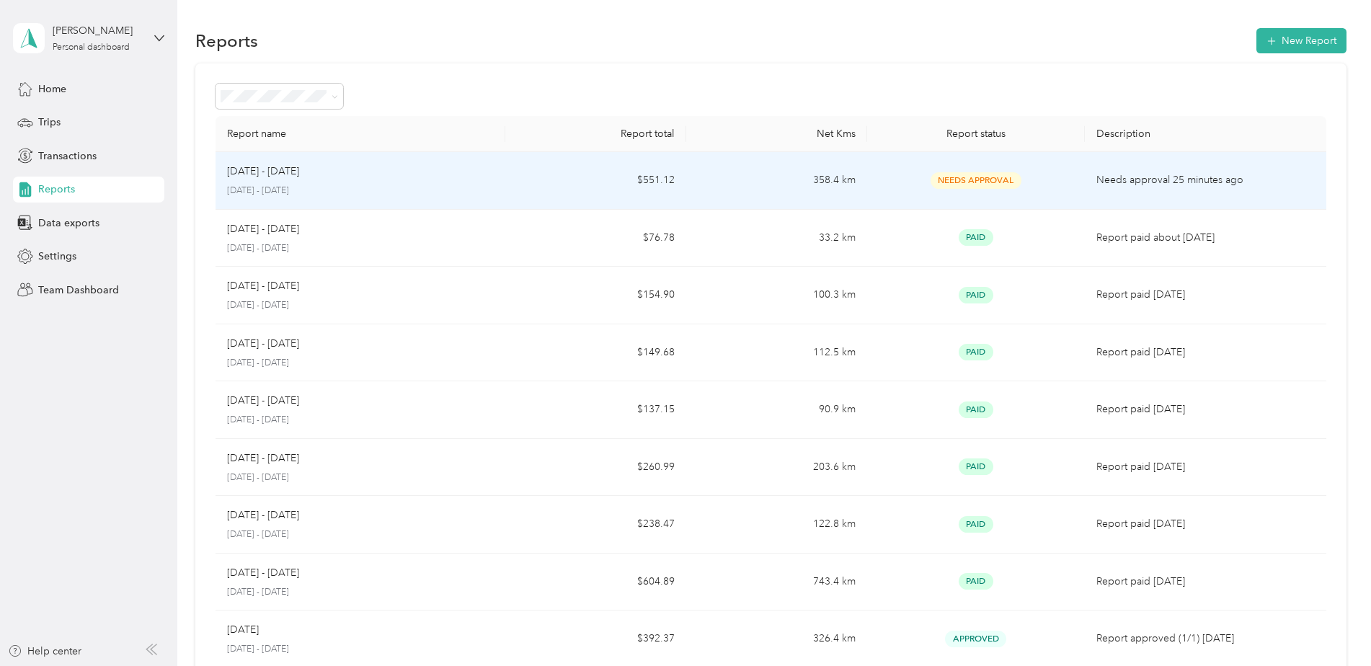
click at [453, 197] on p "[DATE] - [DATE]" at bounding box center [360, 190] width 267 height 13
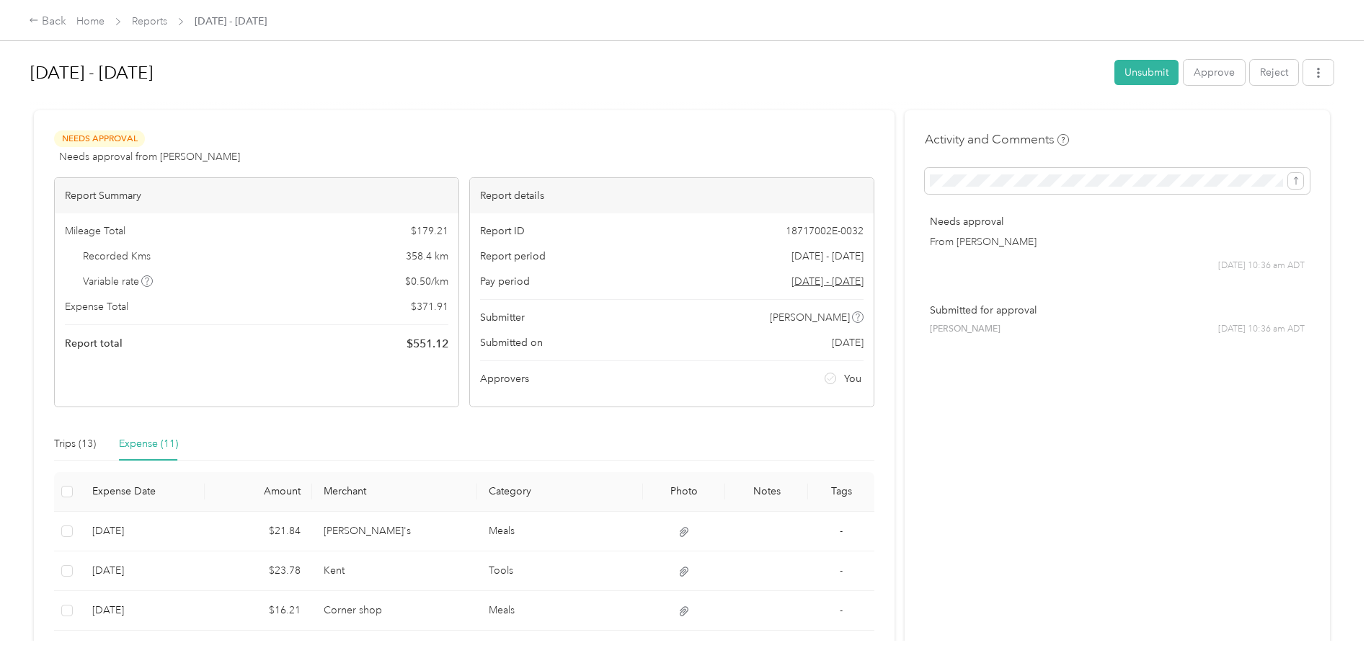
click at [1139, 74] on button "Unsubmit" at bounding box center [1146, 72] width 64 height 25
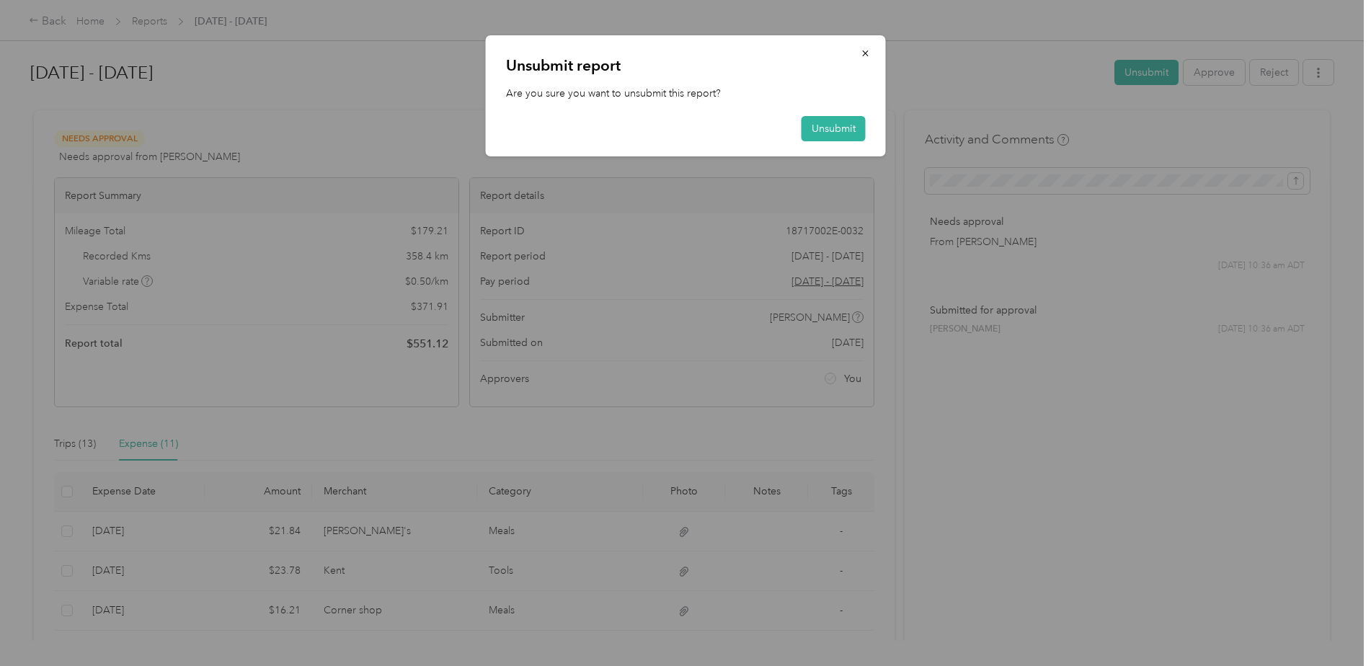
click at [835, 133] on button "Unsubmit" at bounding box center [833, 128] width 64 height 25
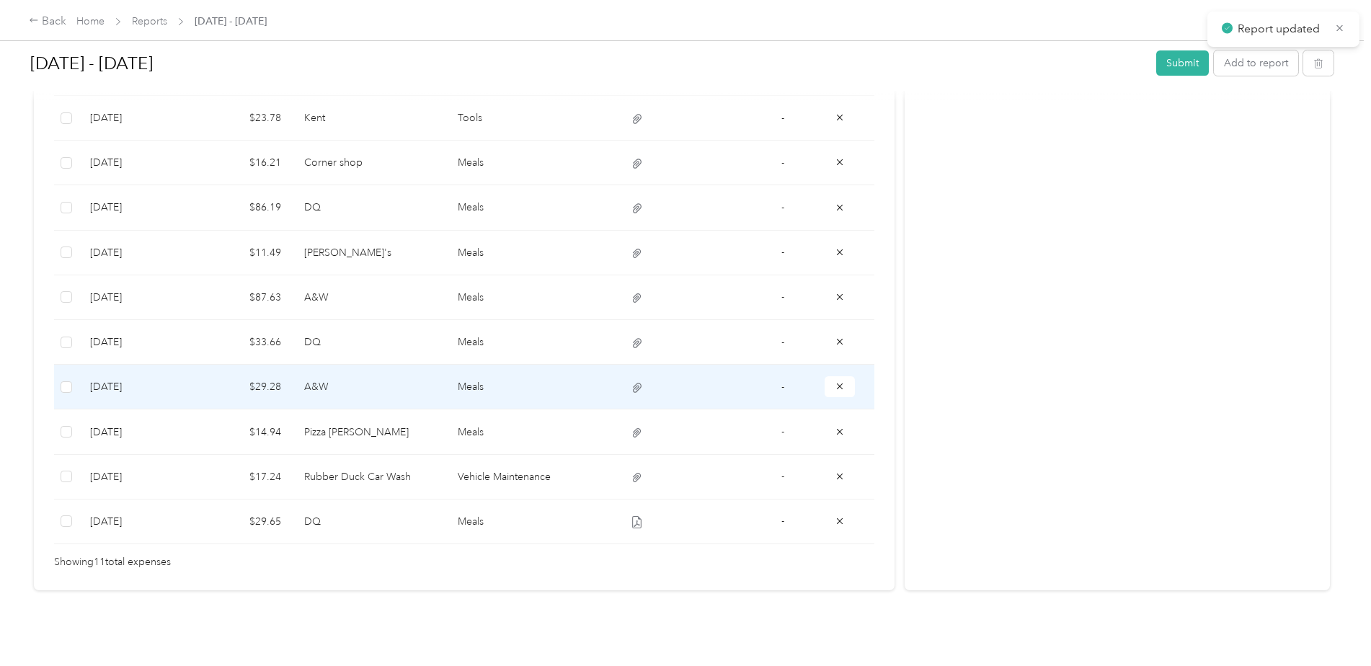
scroll to position [507, 0]
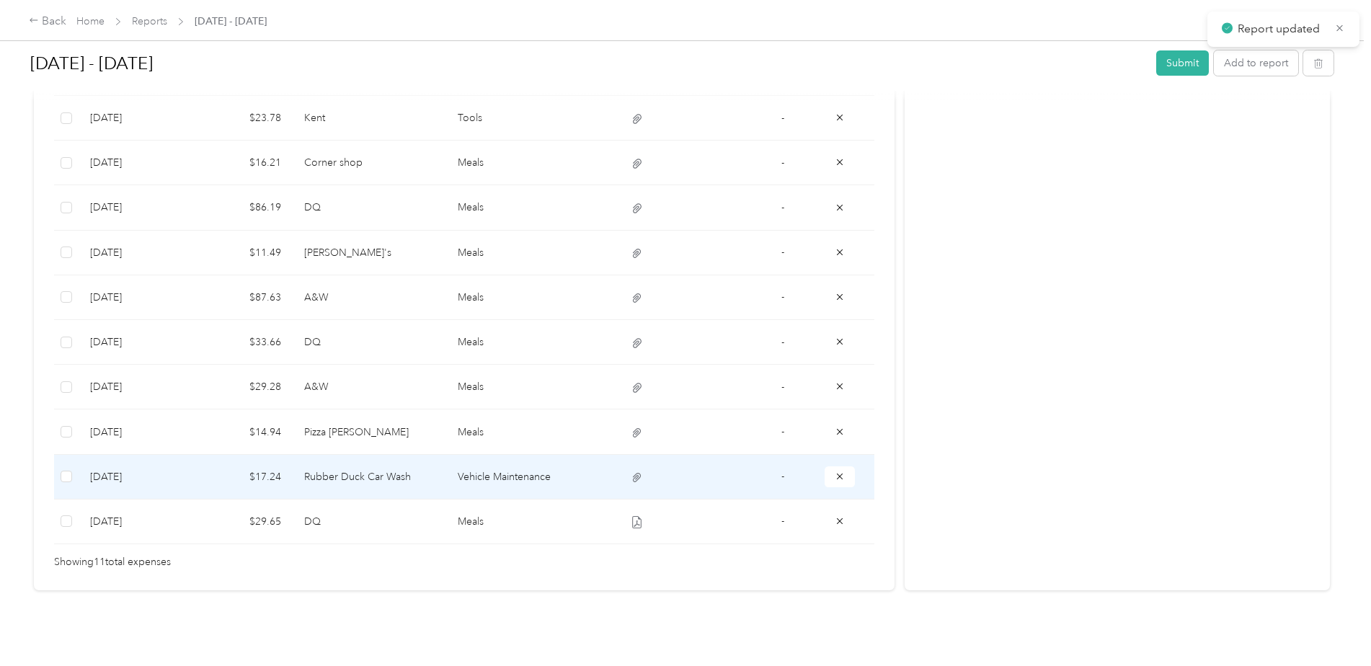
click at [835, 471] on icon "button" at bounding box center [840, 476] width 10 height 10
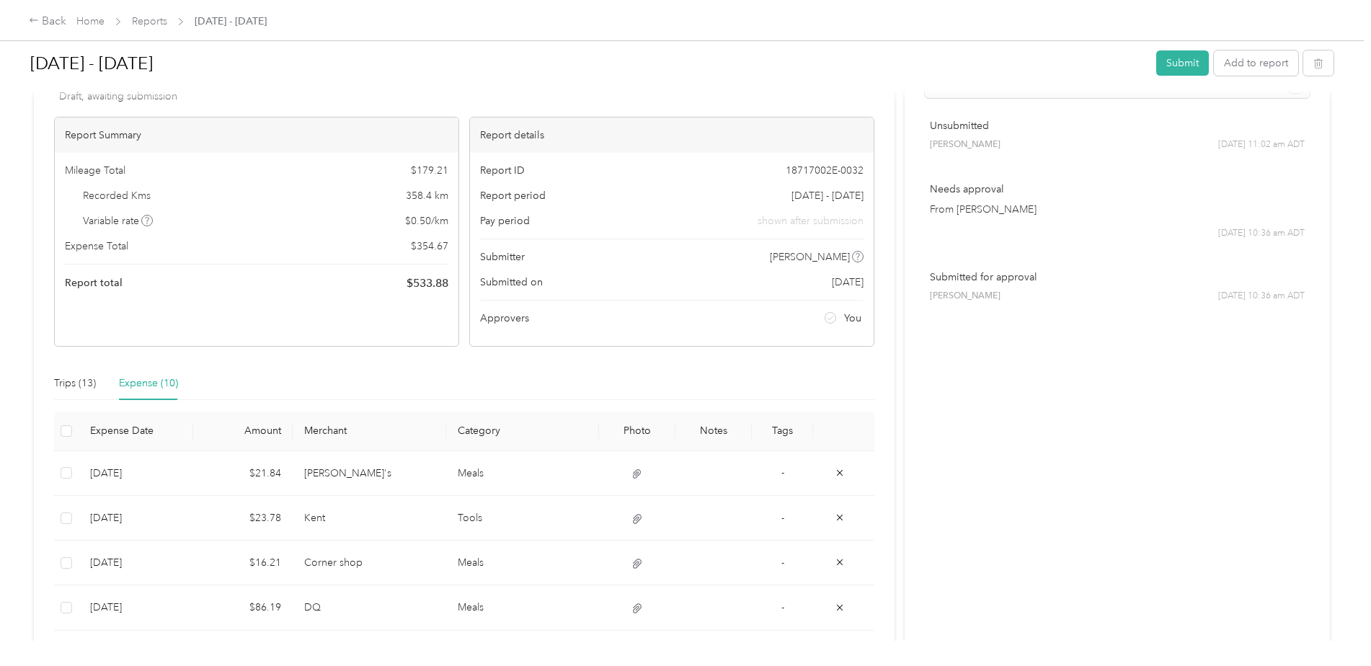
scroll to position [30, 0]
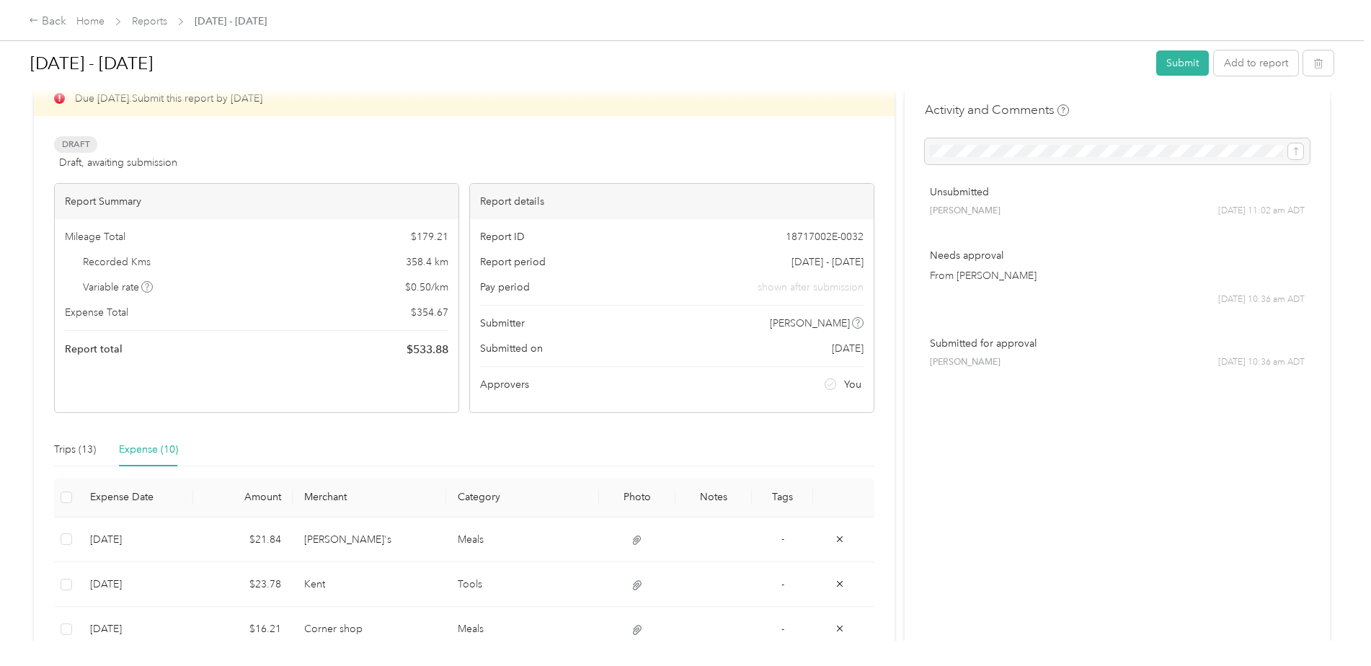
click at [1164, 65] on button "Submit" at bounding box center [1182, 62] width 53 height 25
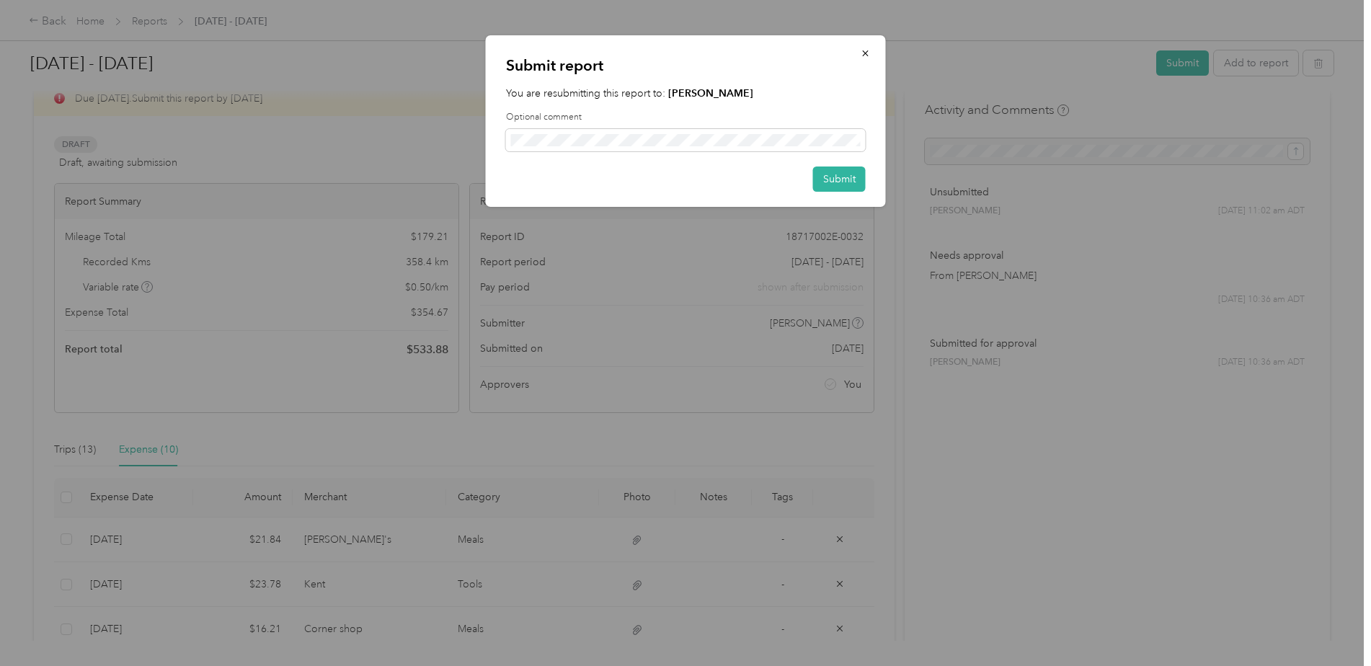
click at [830, 185] on button "Submit" at bounding box center [839, 178] width 53 height 25
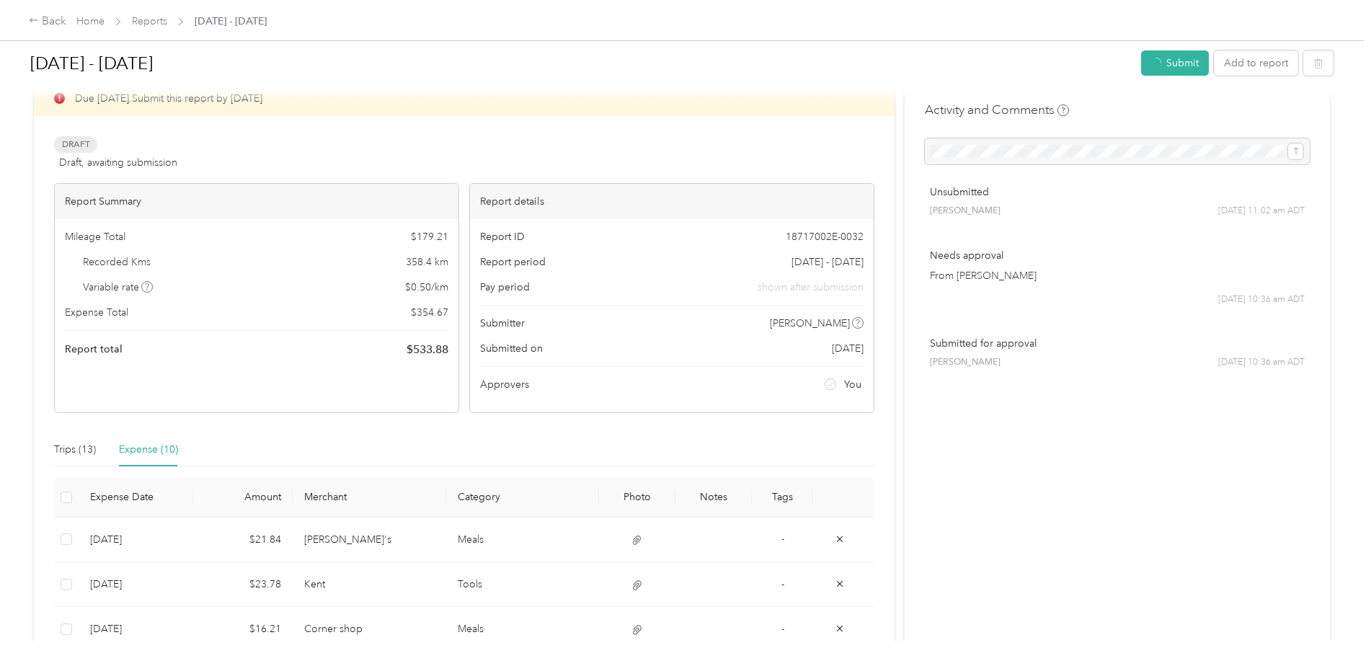
scroll to position [50, 0]
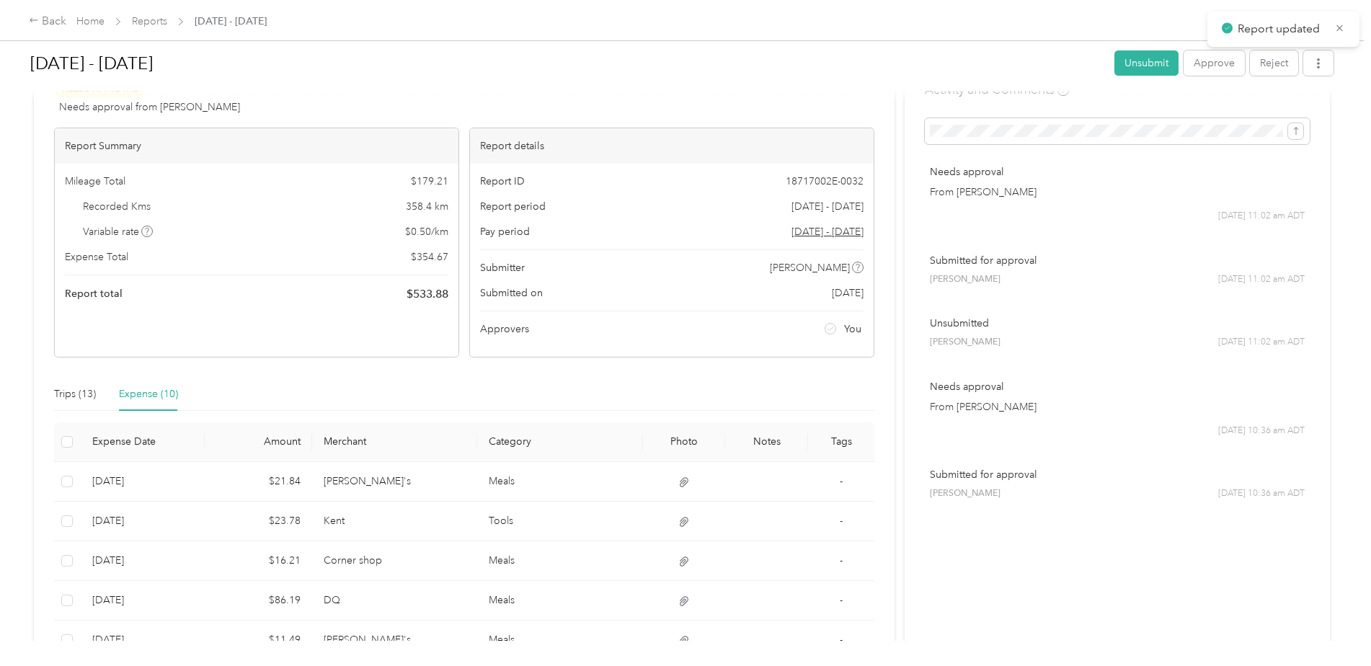
click at [32, 26] on div "Back" at bounding box center [47, 21] width 37 height 17
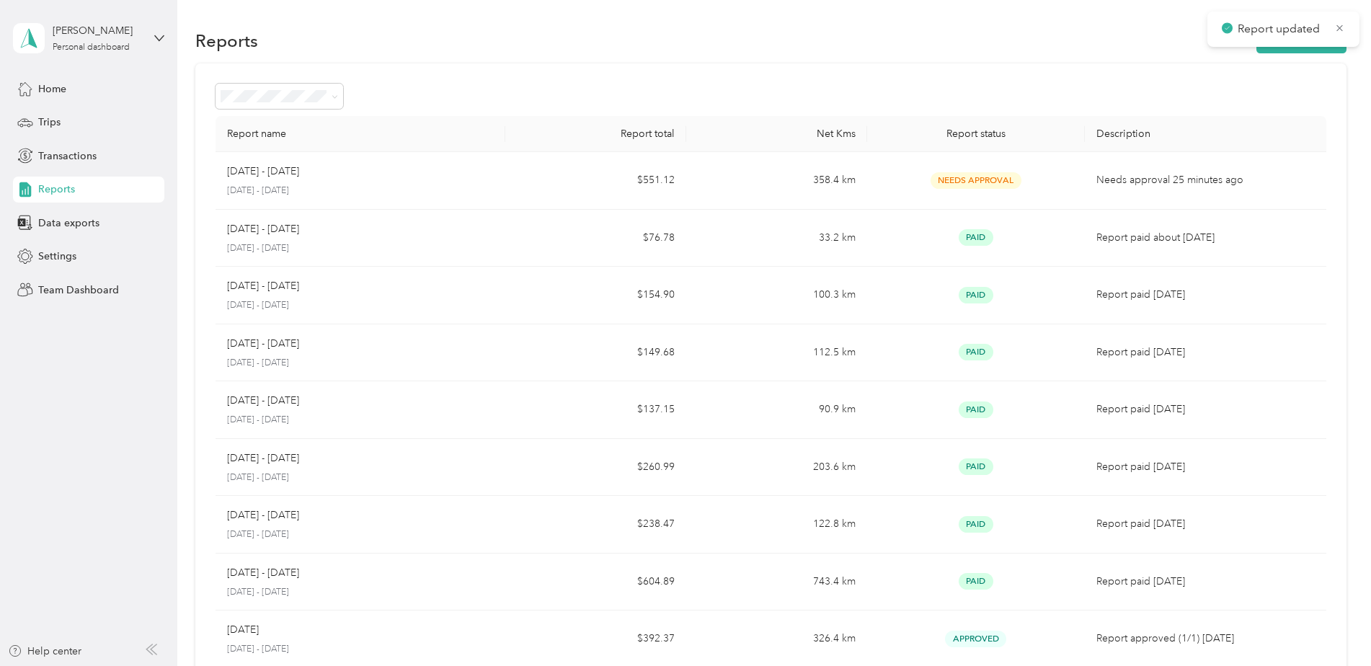
click at [32, 26] on span at bounding box center [29, 38] width 32 height 30
click at [88, 131] on div "Team dashboard Personal dashboard Log out" at bounding box center [288, 151] width 531 height 91
click at [66, 49] on div "Personal dashboard" at bounding box center [91, 47] width 77 height 9
click at [112, 126] on div "Team dashboard Personal dashboard Log out" at bounding box center [288, 150] width 531 height 91
click at [118, 55] on div "[PERSON_NAME] Personal dashboard" at bounding box center [88, 38] width 151 height 50
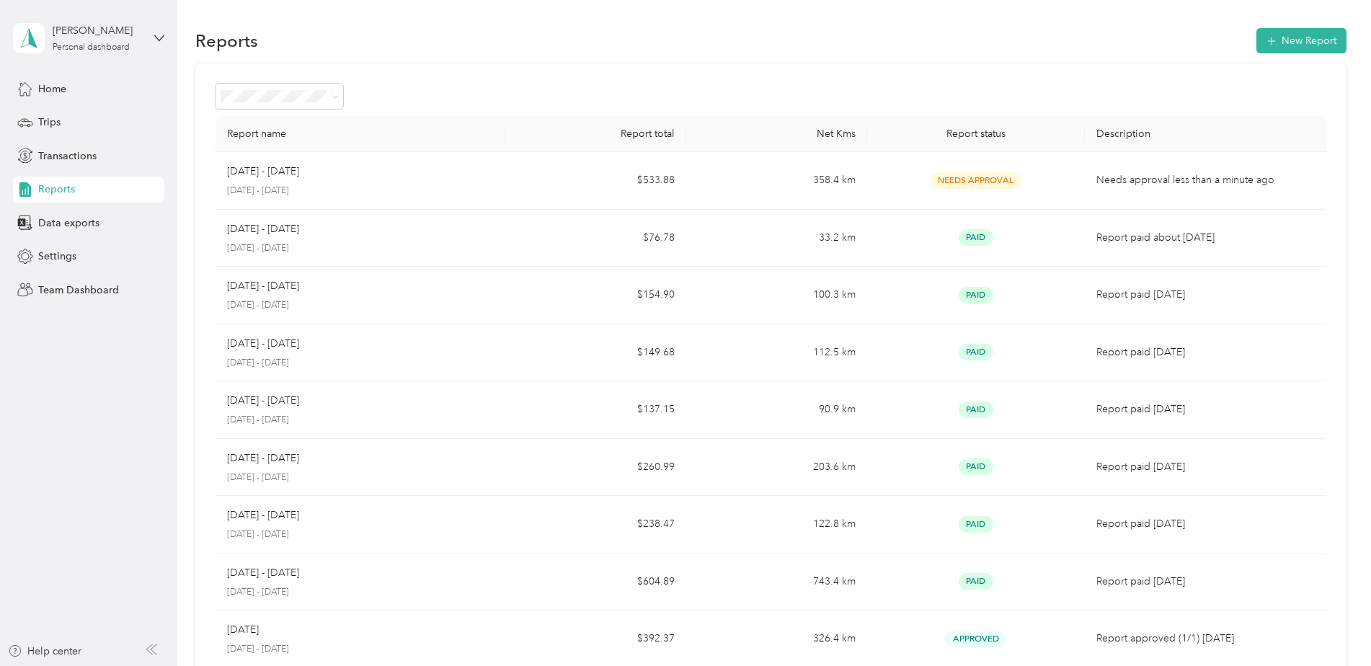
click at [97, 115] on div "Team dashboard" at bounding box center [64, 118] width 77 height 15
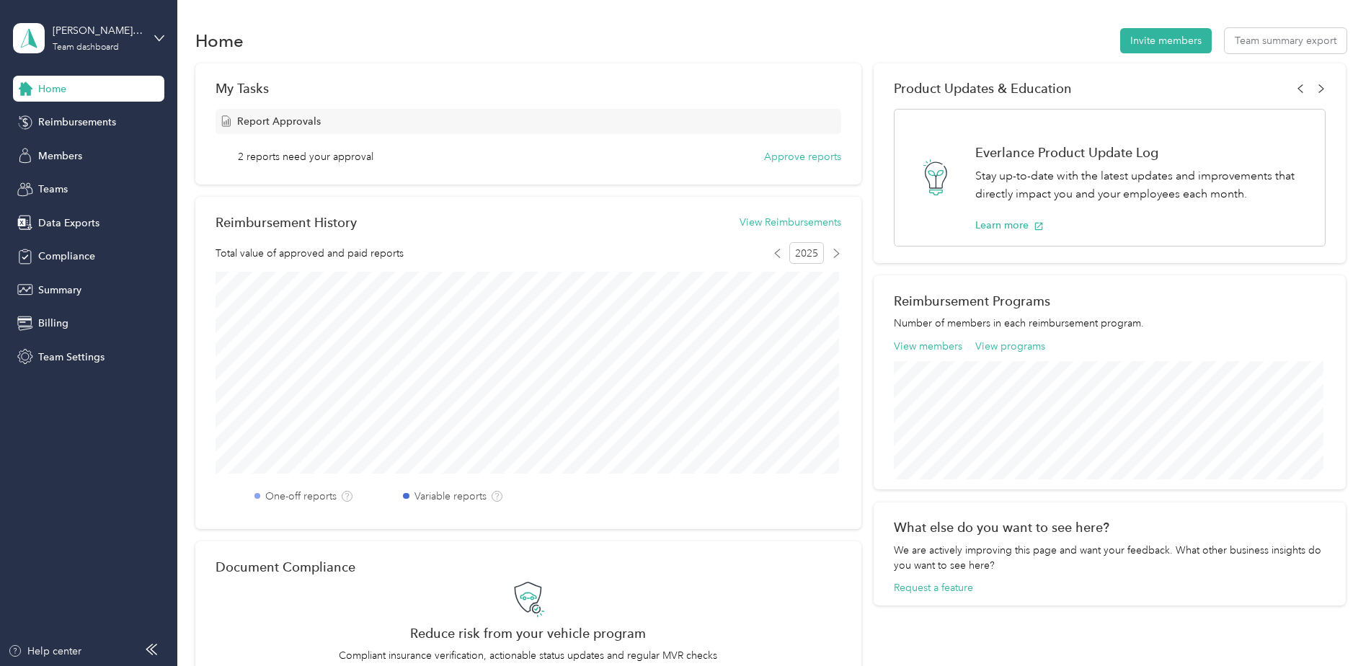
click at [124, 117] on div "Reimbursements" at bounding box center [88, 123] width 151 height 26
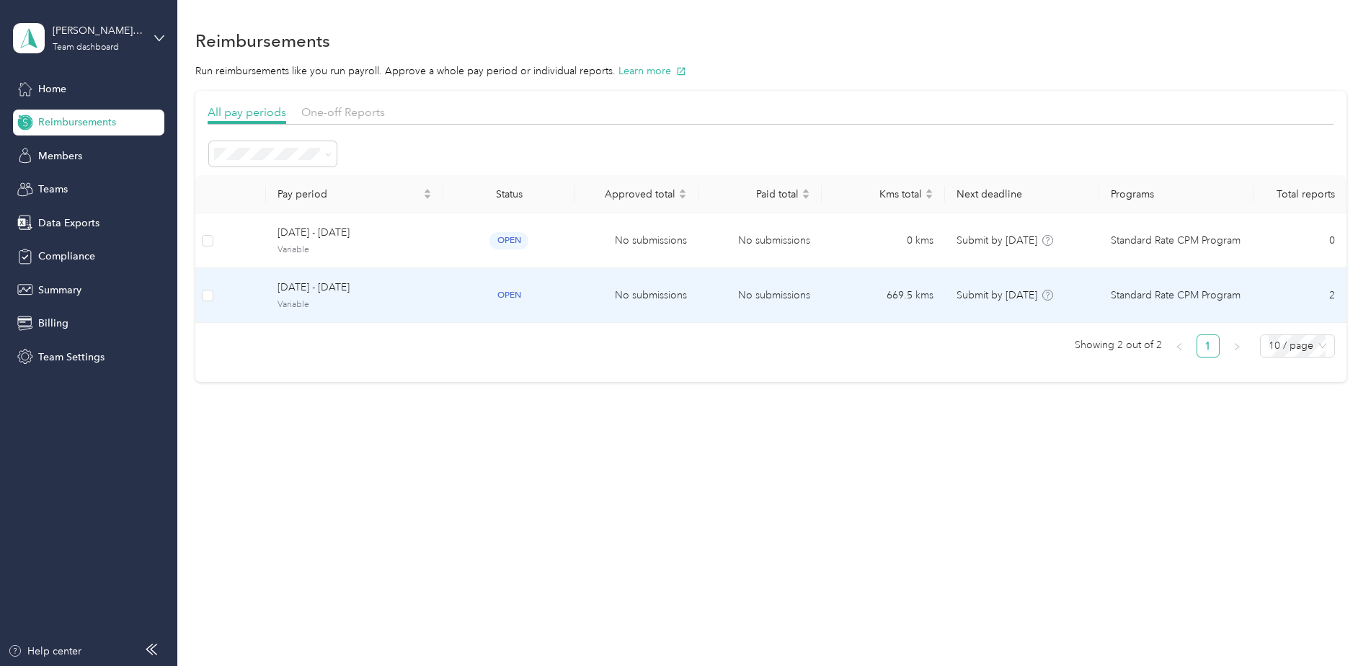
click at [385, 303] on span "Variable" at bounding box center [354, 304] width 154 height 13
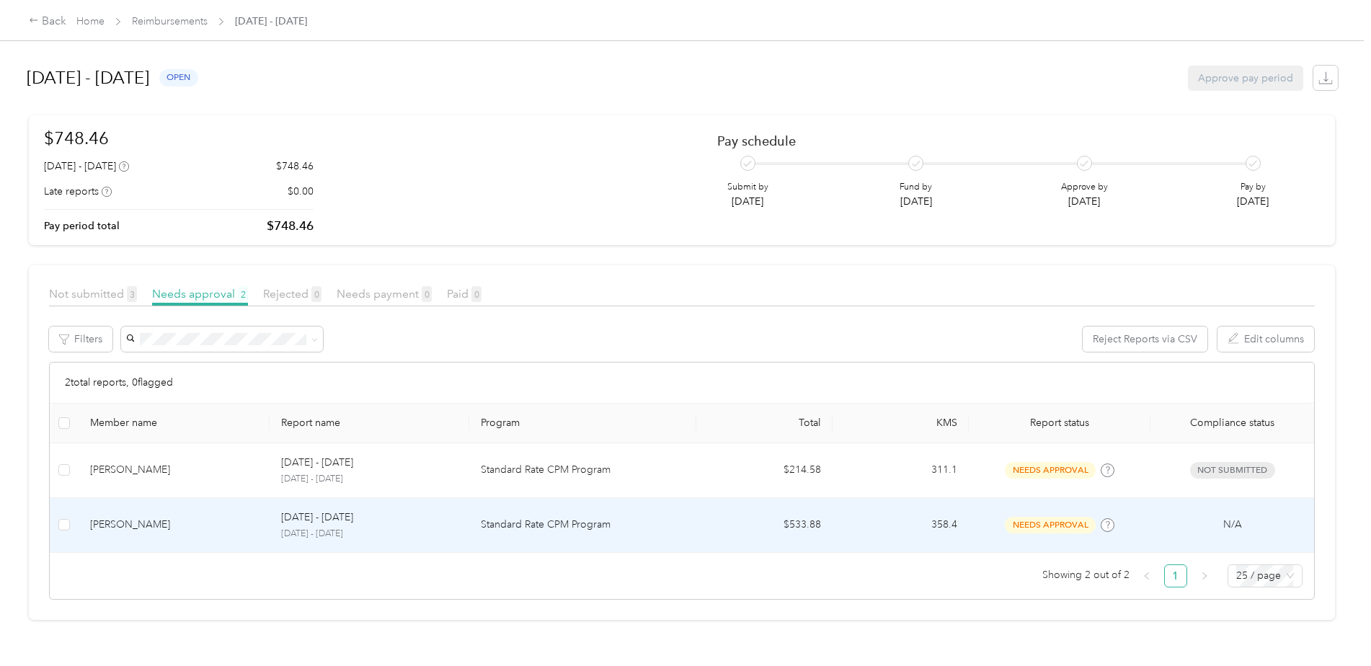
click at [293, 508] on td "[DATE] - [DATE] [DATE] - [DATE]" at bounding box center [370, 525] width 200 height 55
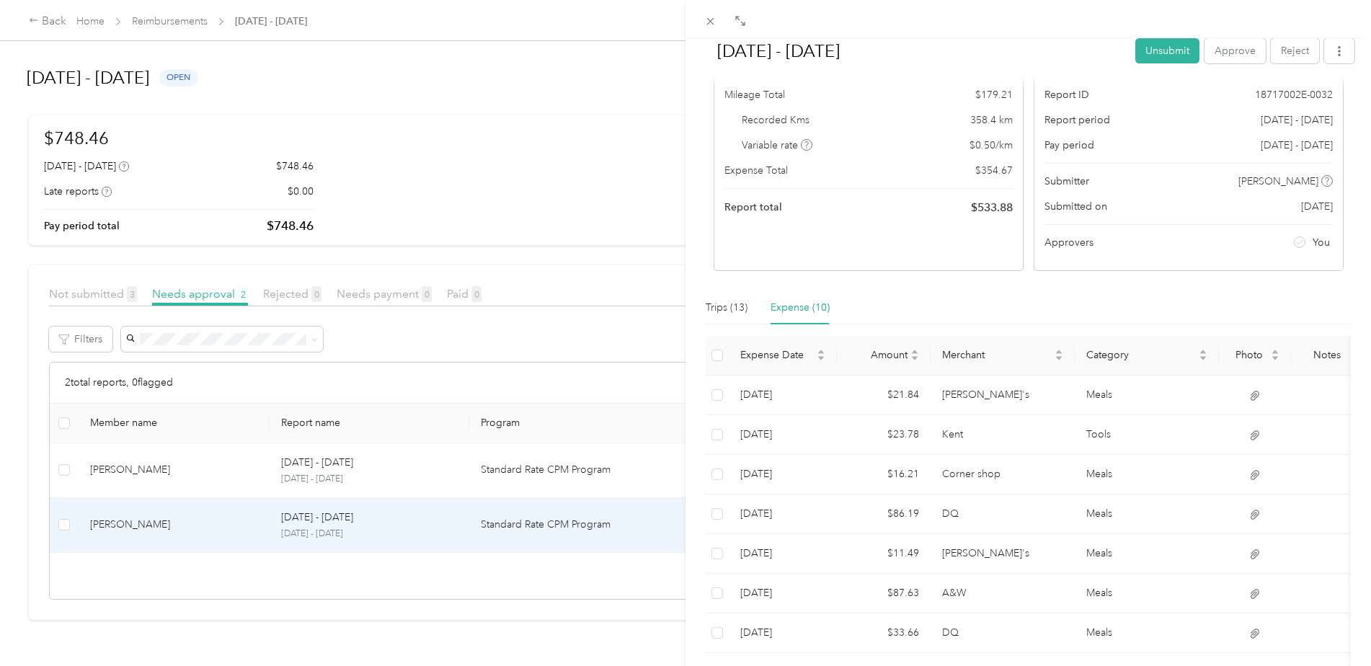
scroll to position [32, 0]
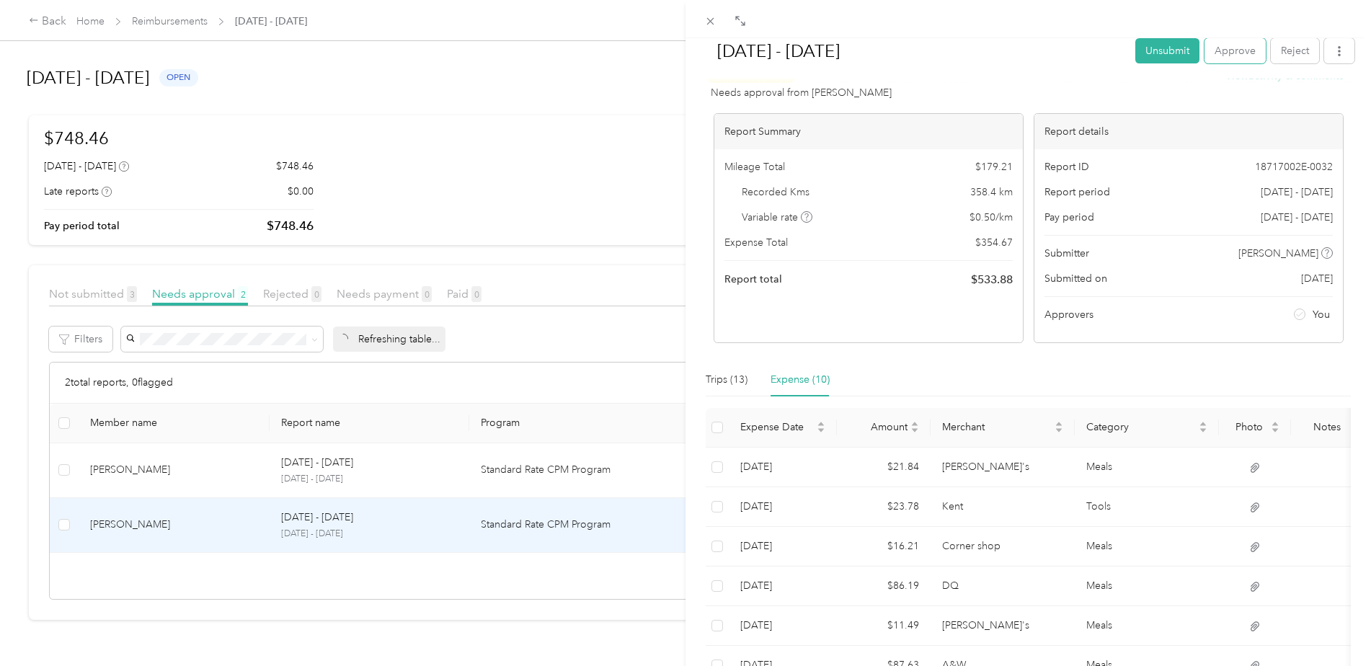
click at [1221, 57] on button "Approve" at bounding box center [1234, 50] width 61 height 25
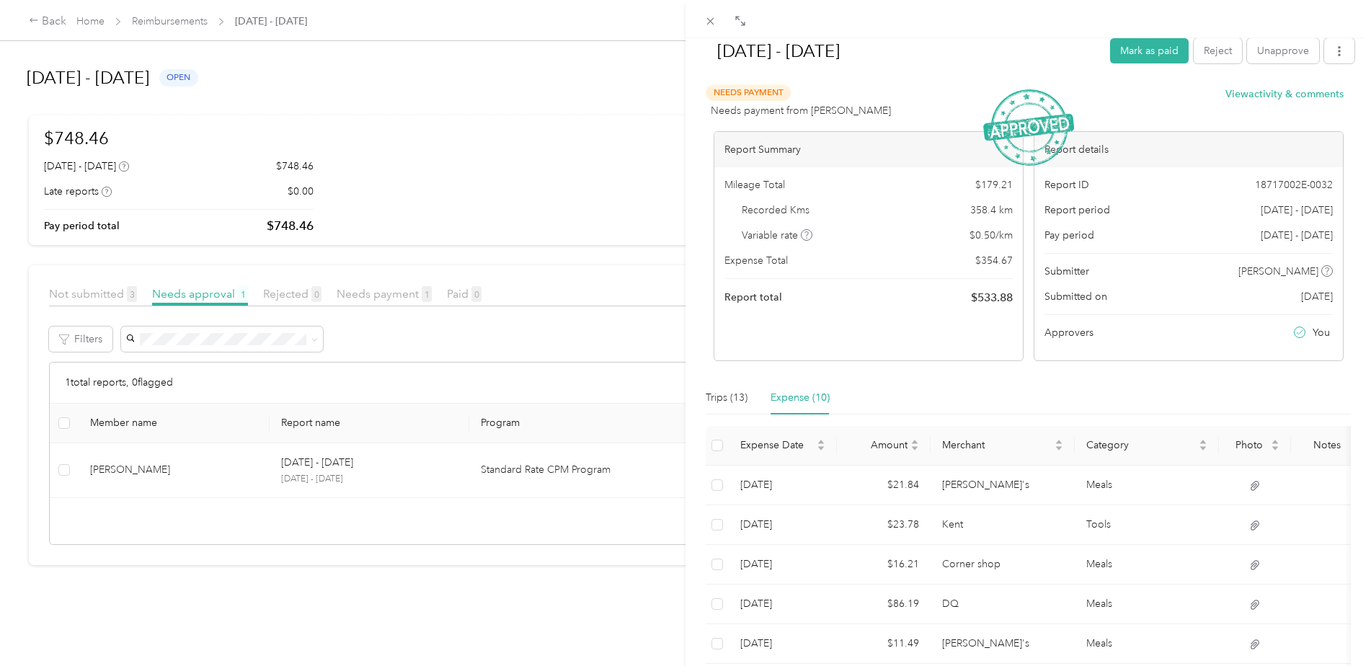
scroll to position [0, 0]
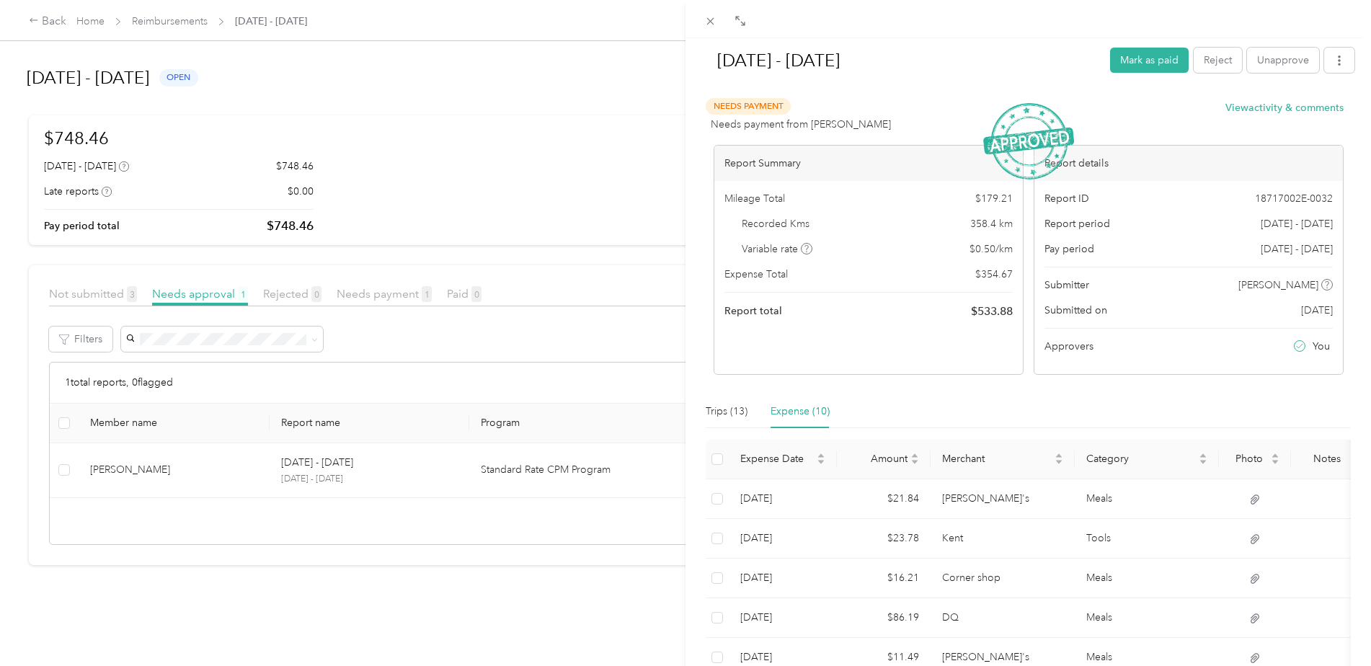
click at [1138, 60] on button "Mark as paid" at bounding box center [1149, 60] width 79 height 25
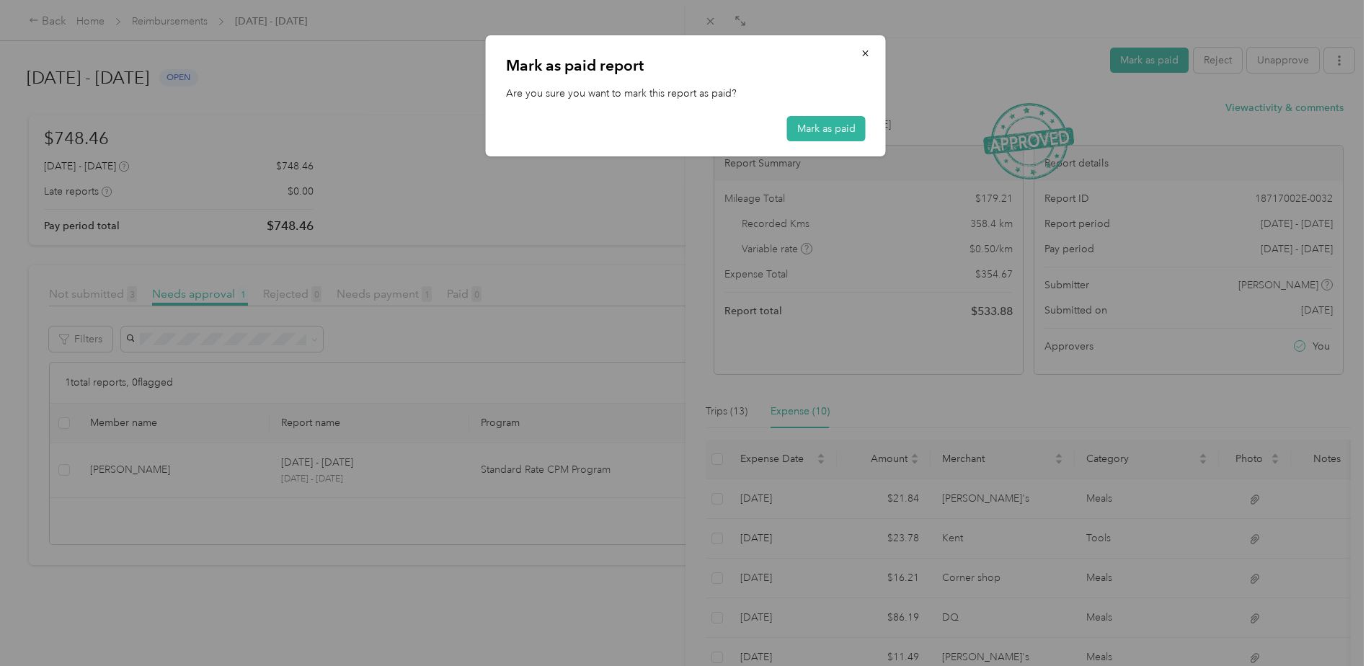
click at [832, 128] on button "Mark as paid" at bounding box center [826, 128] width 79 height 25
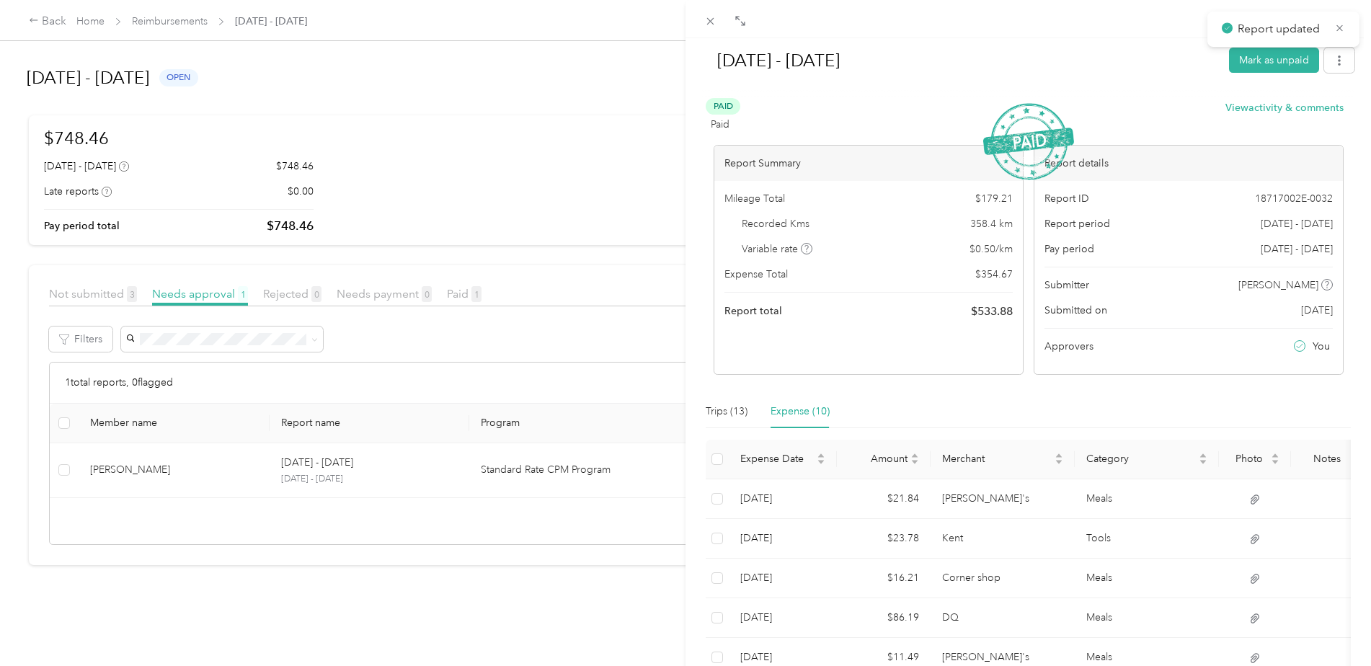
click at [315, 476] on div "[DATE] - [DATE] Mark as unpaid Paid Paid View activity & comments Report Summar…" at bounding box center [685, 333] width 1371 height 666
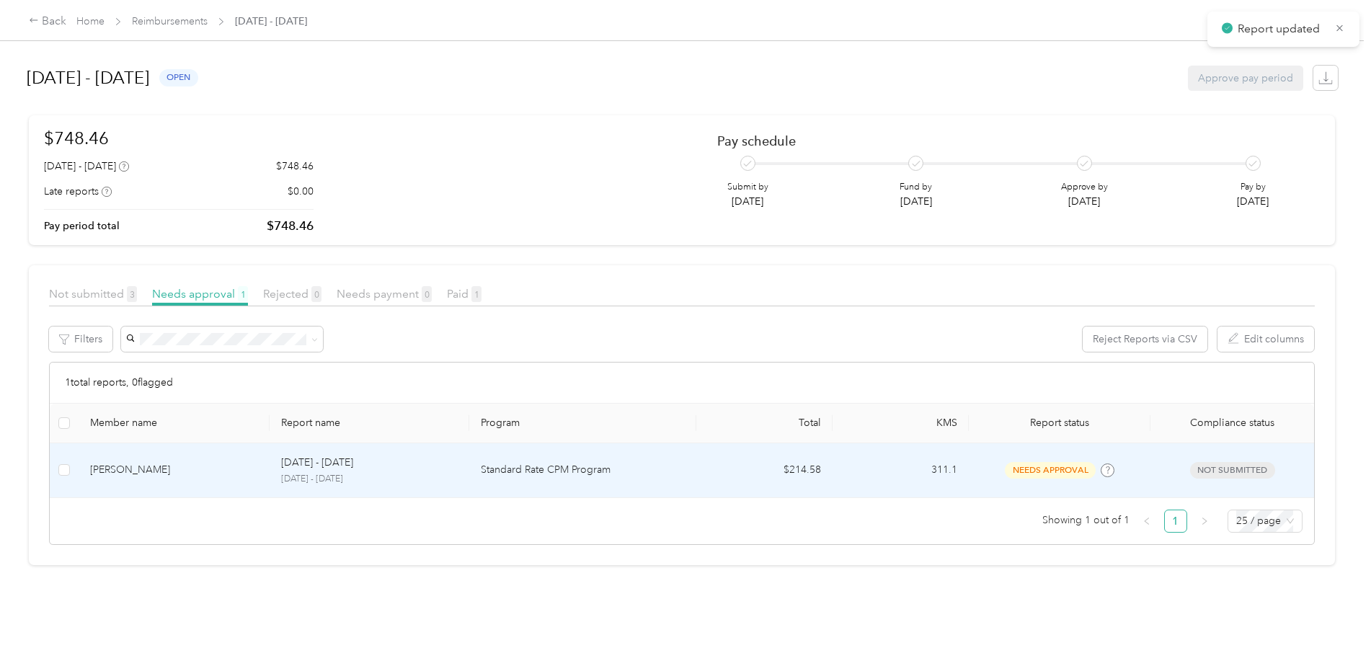
click at [334, 463] on p "[DATE] - [DATE]" at bounding box center [317, 463] width 72 height 16
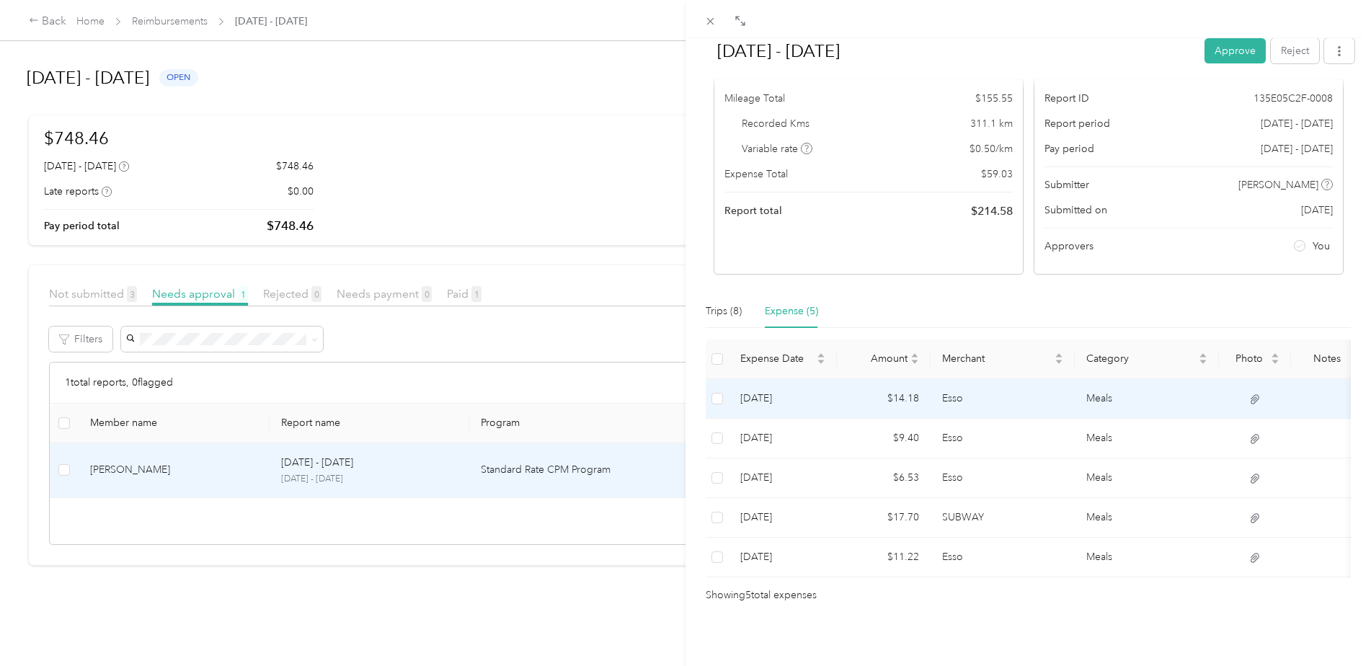
scroll to position [50, 0]
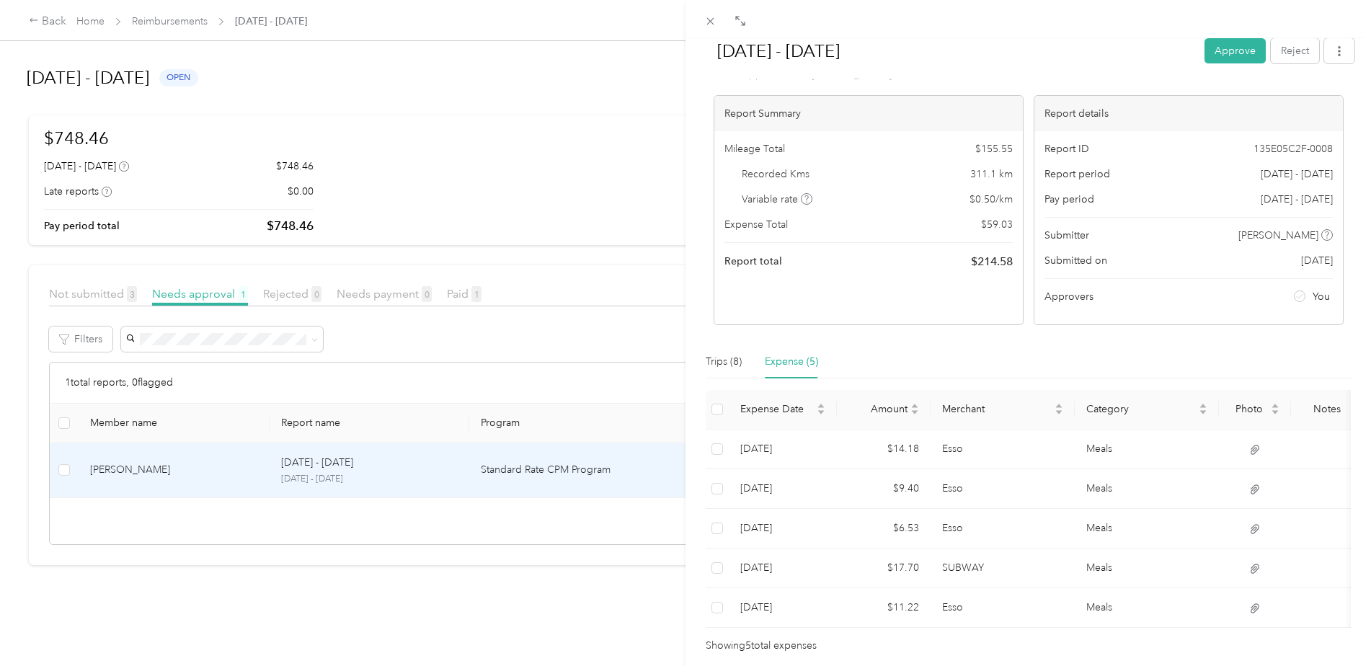
click at [1229, 47] on button "Approve" at bounding box center [1234, 50] width 61 height 25
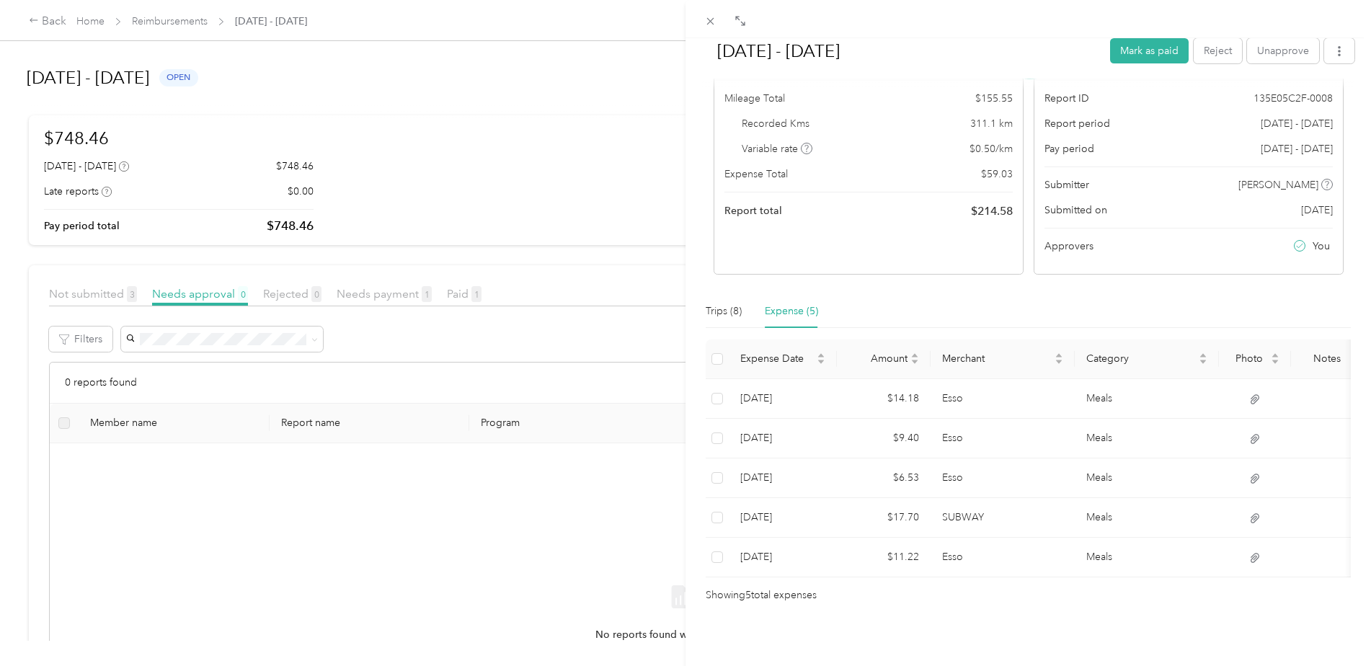
scroll to position [0, 0]
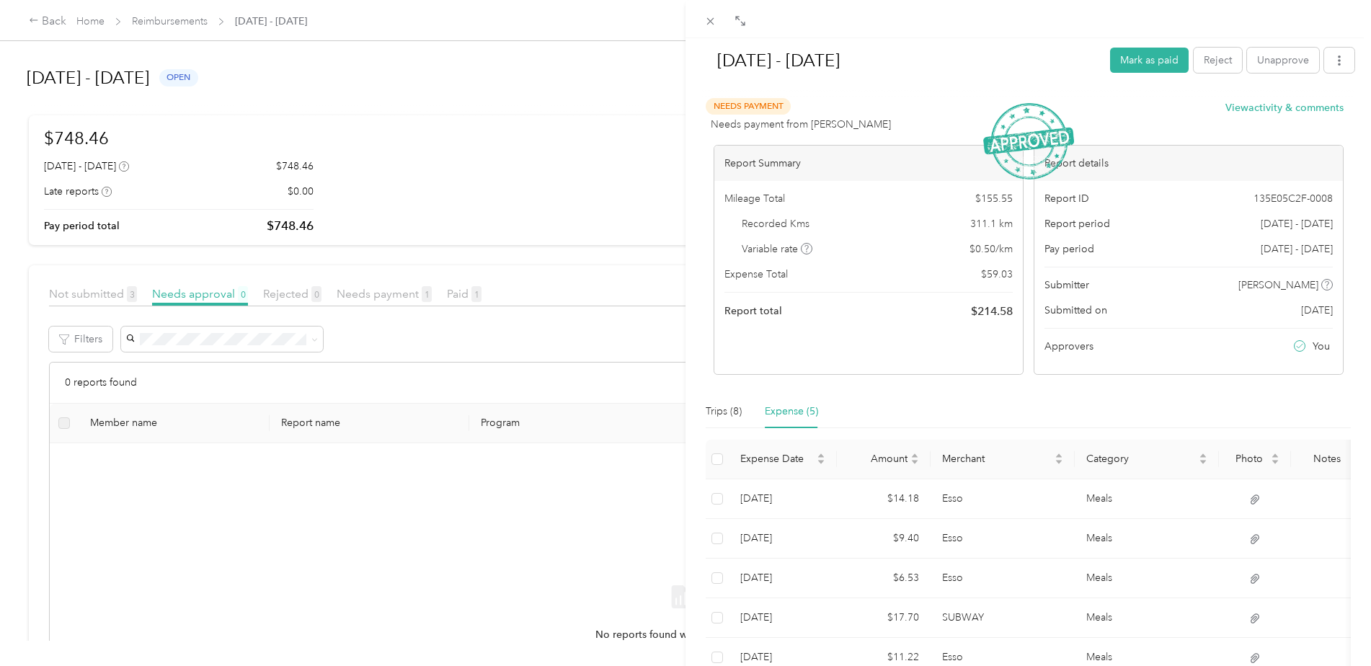
click at [1126, 66] on button "Mark as paid" at bounding box center [1149, 60] width 79 height 25
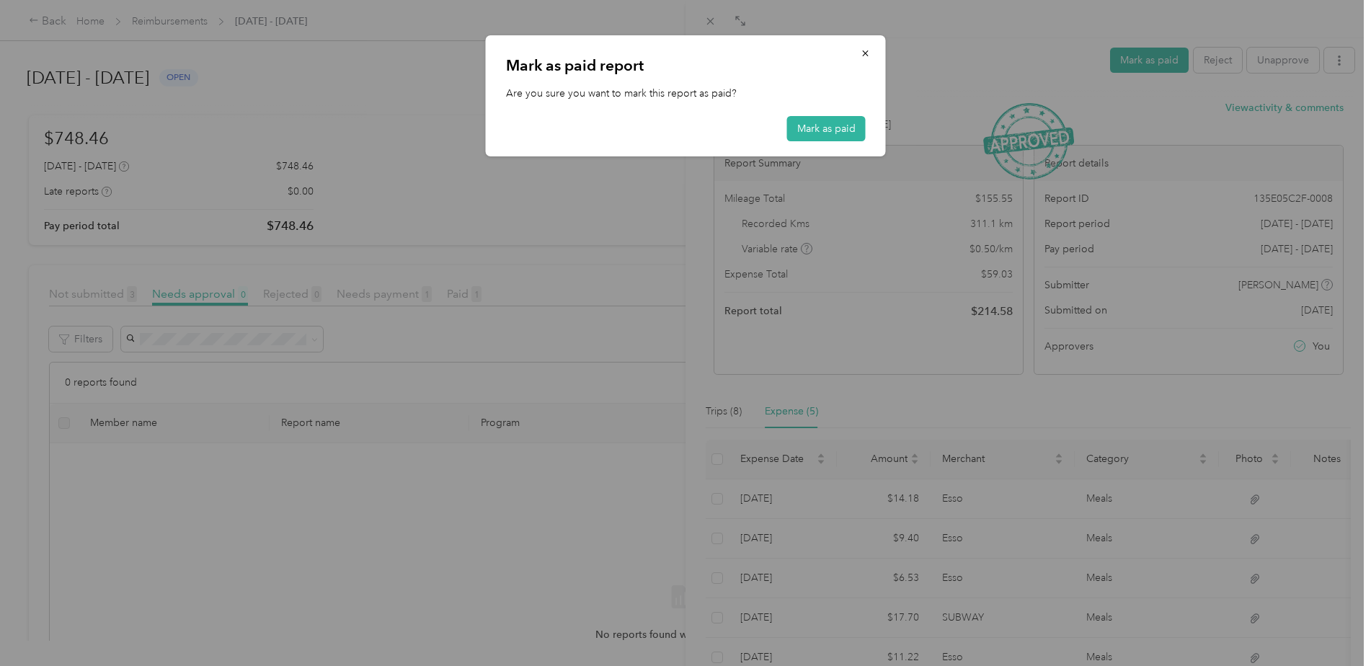
click at [830, 118] on button "Mark as paid" at bounding box center [826, 128] width 79 height 25
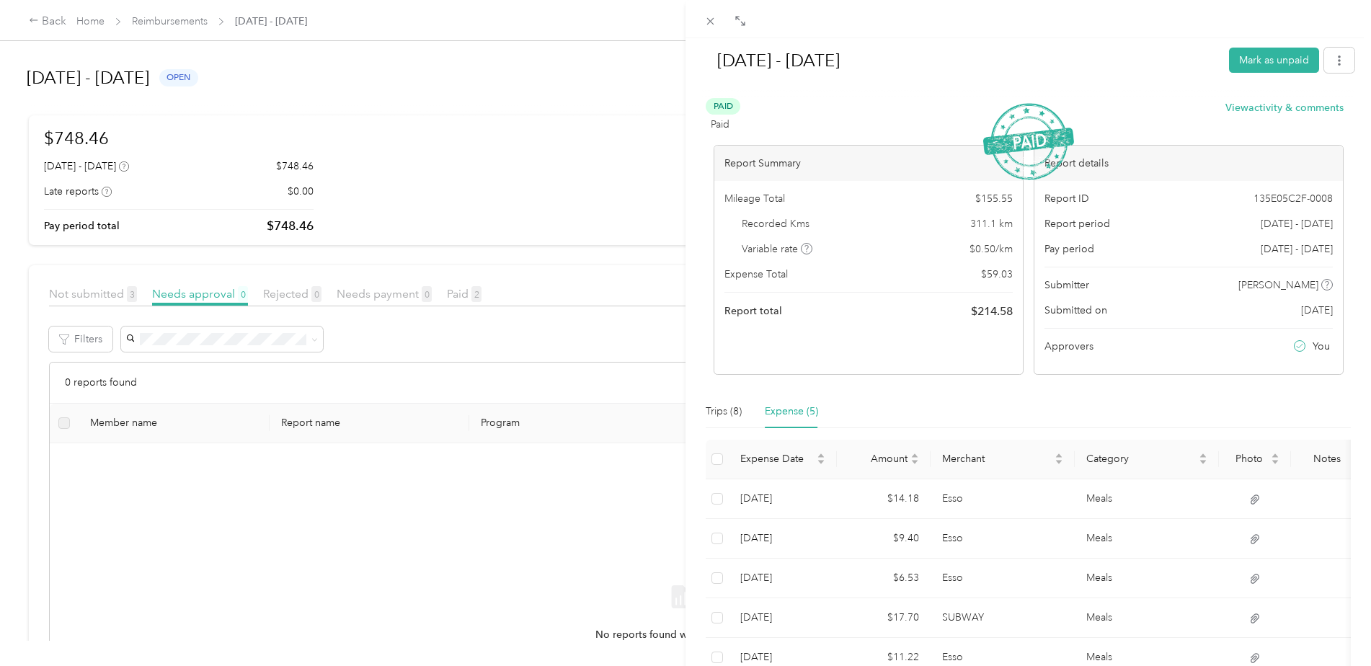
click at [579, 74] on div "[DATE] - [DATE] Mark as unpaid Paid Paid View activity & comments Report Summar…" at bounding box center [685, 333] width 1371 height 666
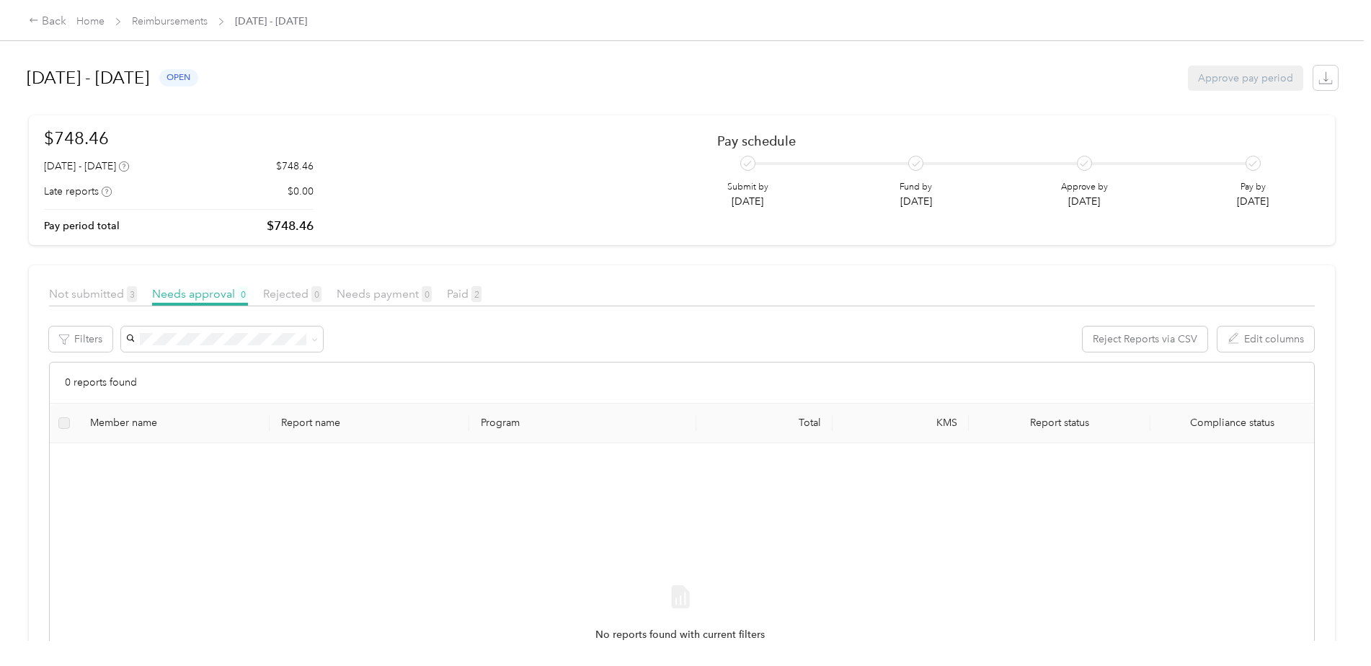
click at [95, 290] on span "Not submitted 3" at bounding box center [93, 294] width 88 height 14
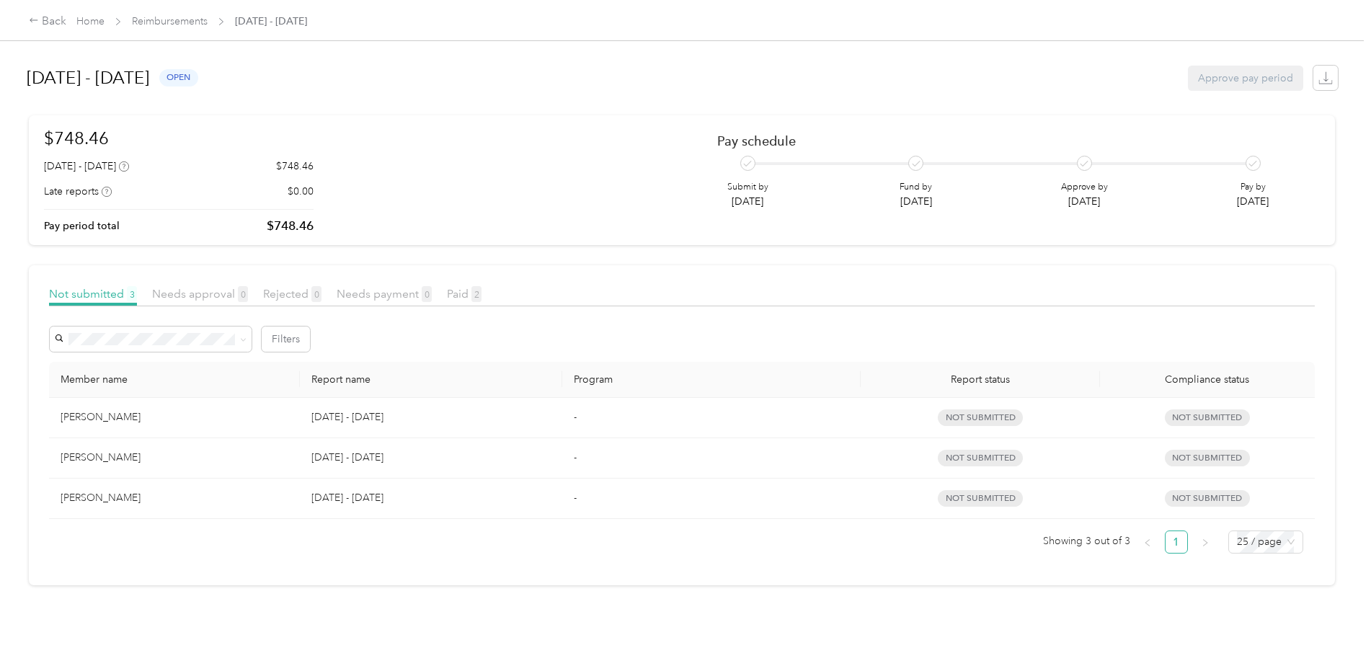
click at [473, 286] on span "2" at bounding box center [476, 294] width 10 height 16
